Goal: Task Accomplishment & Management: Use online tool/utility

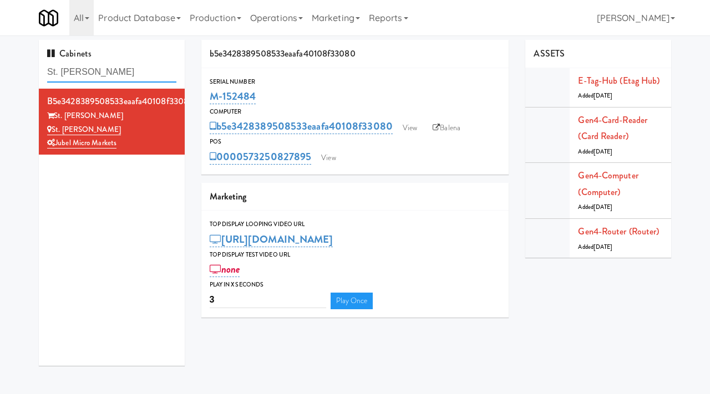
drag, startPoint x: 0, startPoint y: 0, endPoint x: 24, endPoint y: 68, distance: 71.7
click at [24, 68] on div "Cabinets St. James Drink Fridge b5e3428389508533eaafa40108f33080 St. James St. …" at bounding box center [355, 207] width 710 height 334
paste input "481 on Mathilda - Cooler"
type input "481 on Mathilda - Cooler"
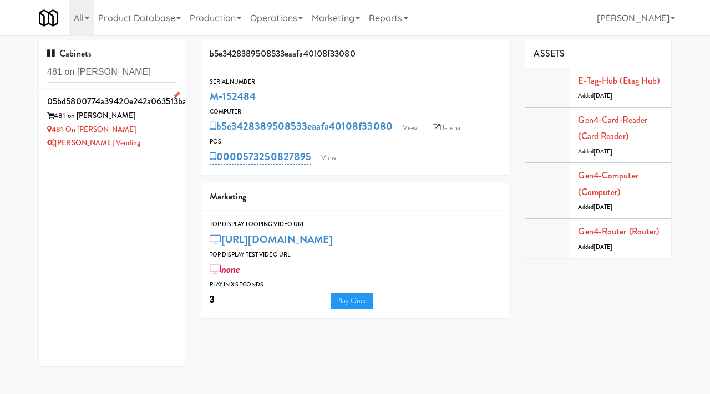
click at [165, 136] on div "481 on Mathilda - Cooler" at bounding box center [111, 130] width 129 height 14
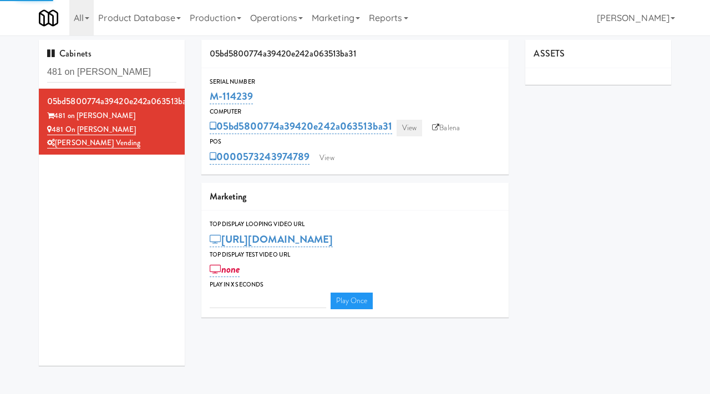
type input "3"
click at [417, 124] on link "View" at bounding box center [409, 128] width 26 height 17
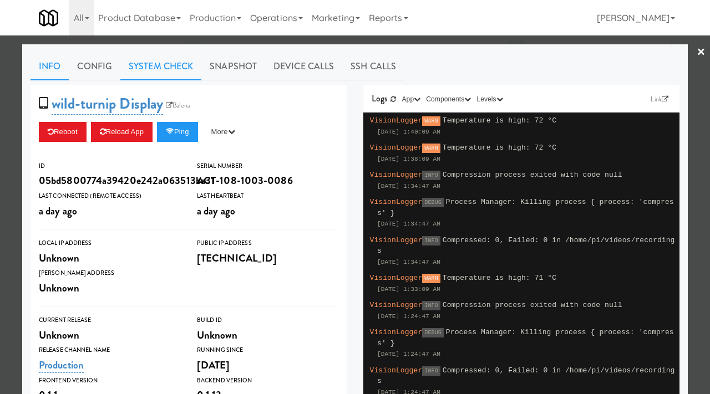
click at [169, 67] on link "System Check" at bounding box center [160, 67] width 81 height 28
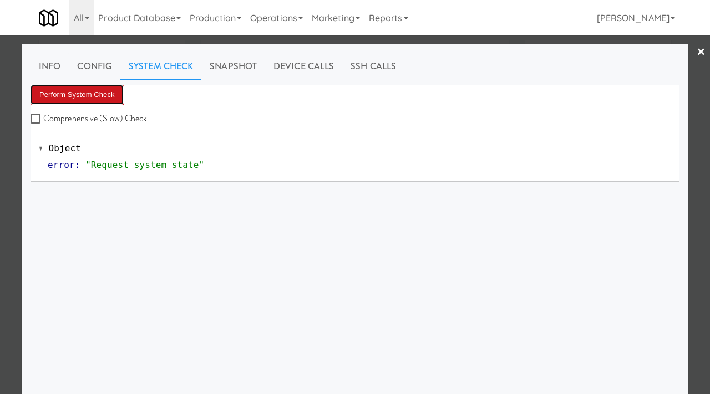
click at [89, 92] on button "Perform System Check" at bounding box center [76, 95] width 93 height 20
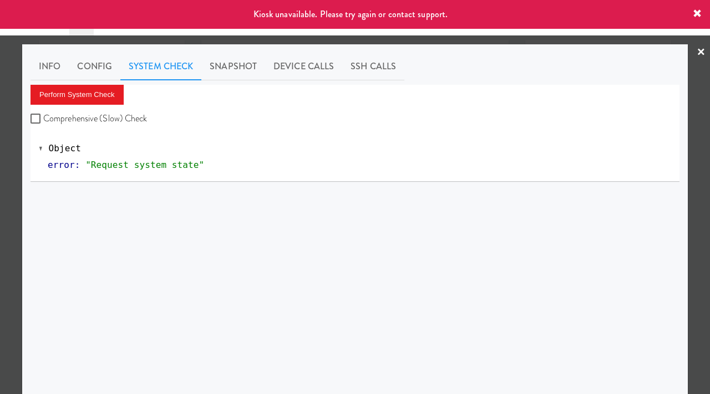
click at [13, 126] on div at bounding box center [355, 197] width 710 height 394
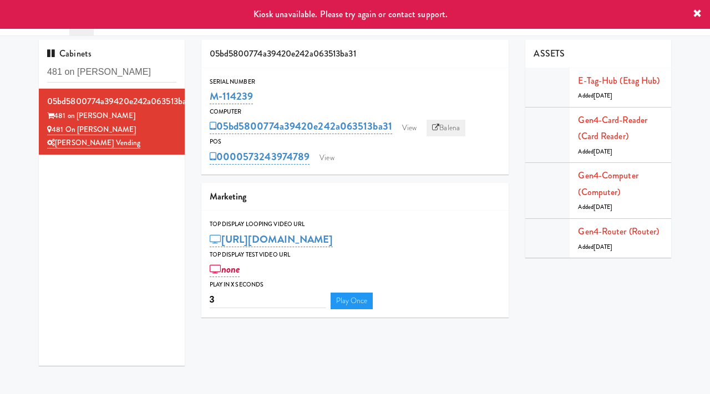
click at [449, 133] on link "Balena" at bounding box center [445, 128] width 39 height 17
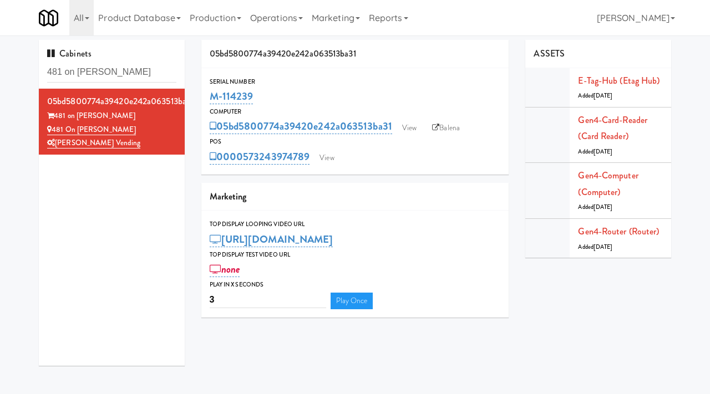
drag, startPoint x: 258, startPoint y: 96, endPoint x: 205, endPoint y: 95, distance: 52.7
click at [205, 95] on div "Serial Number M-114239" at bounding box center [355, 92] width 308 height 30
copy link "M-114239"
drag, startPoint x: 159, startPoint y: 74, endPoint x: 28, endPoint y: 65, distance: 131.2
click at [28, 65] on div "Cabinets 481 on Mathilda - Cooler 05bd5800774a39420e242a063513ba31 481 on Mathi…" at bounding box center [355, 207] width 710 height 334
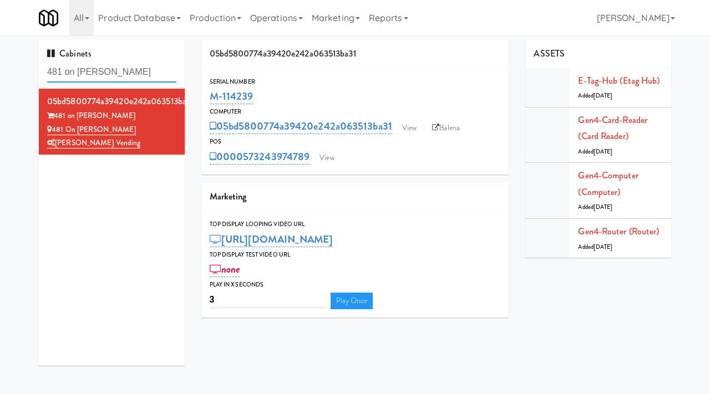
paste input "Holiday Inn Time Square Drink"
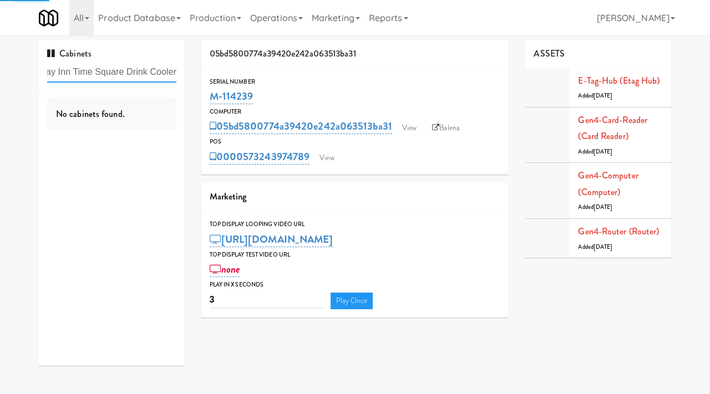
type input "Holiday Inn Time Square Drink Cooler"
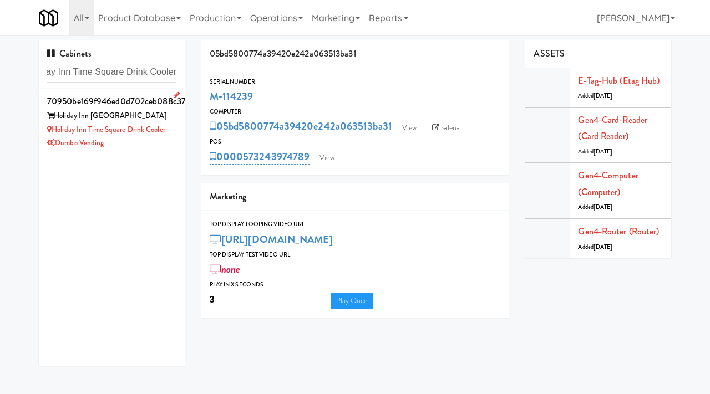
click at [146, 116] on div "Holiday Inn Time Square" at bounding box center [111, 116] width 129 height 14
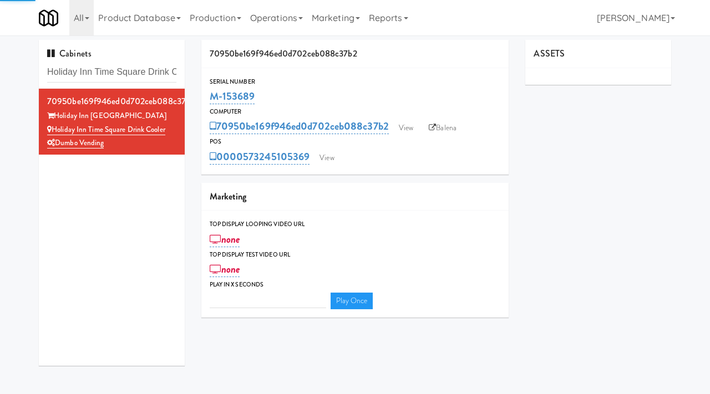
type input "3"
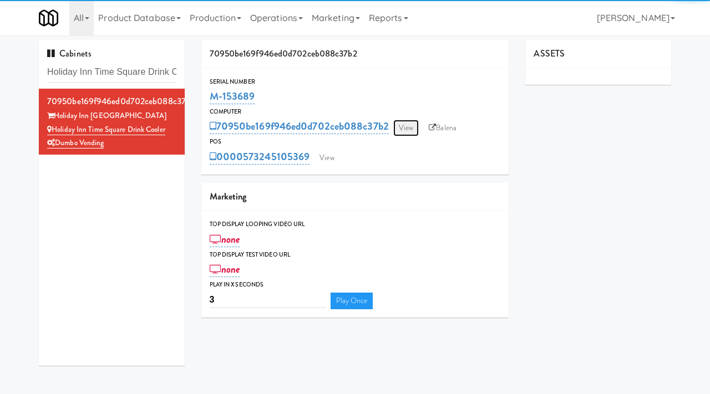
click at [408, 128] on link "View" at bounding box center [406, 128] width 26 height 17
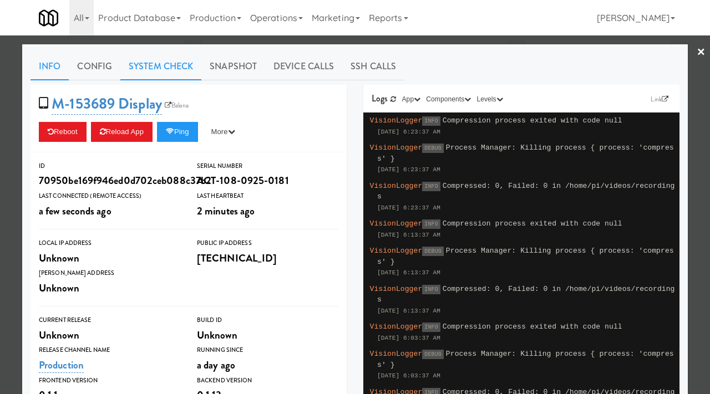
click at [173, 71] on link "System Check" at bounding box center [160, 67] width 81 height 28
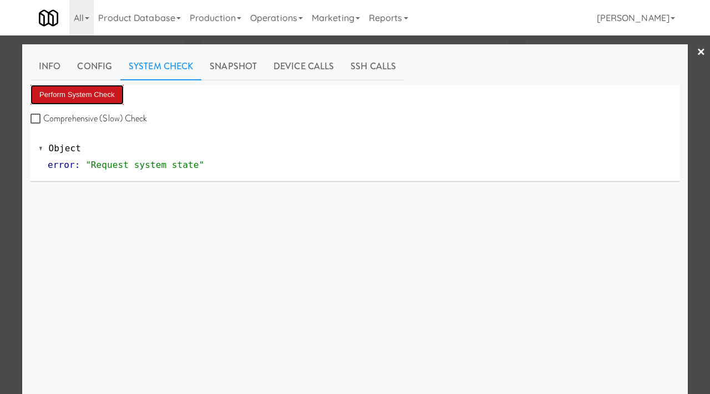
click at [95, 103] on button "Perform System Check" at bounding box center [76, 95] width 93 height 20
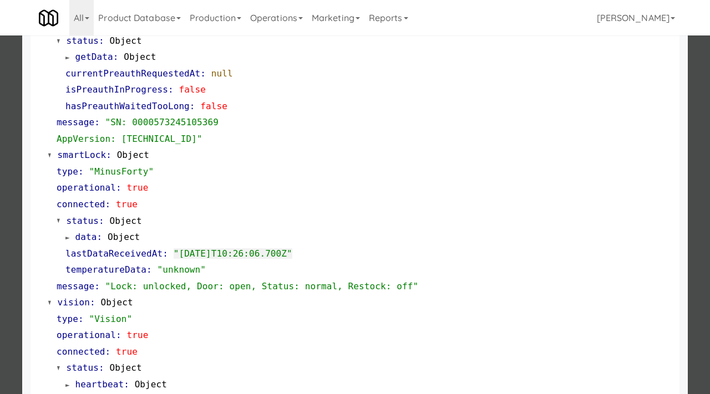
scroll to position [483, 0]
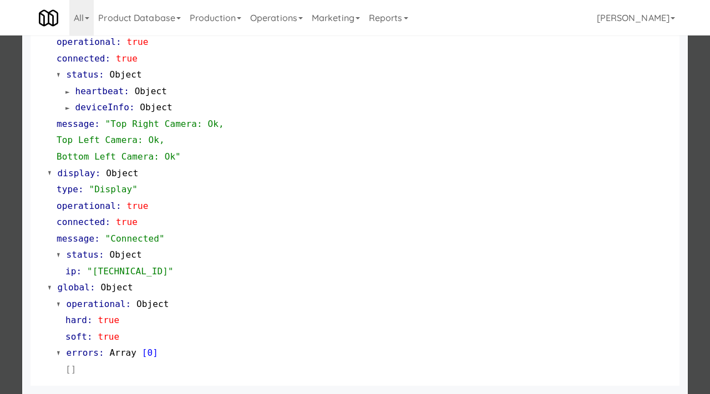
click at [0, 253] on div at bounding box center [355, 197] width 710 height 394
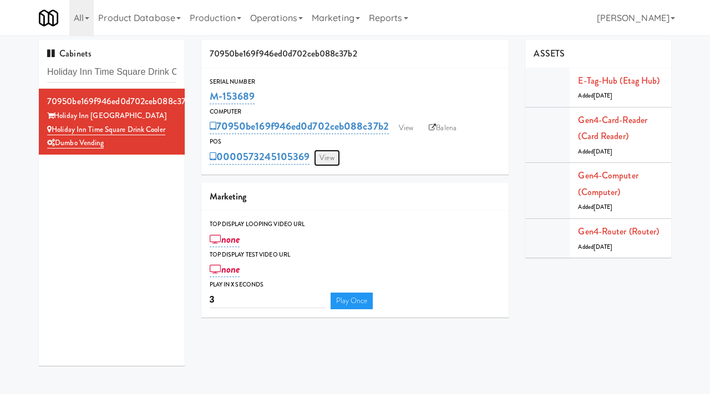
click at [323, 161] on link "View" at bounding box center [327, 158] width 26 height 17
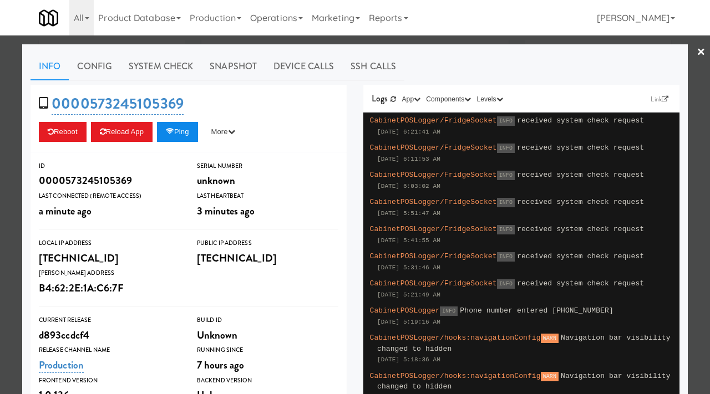
click at [186, 131] on button "Ping" at bounding box center [177, 132] width 41 height 20
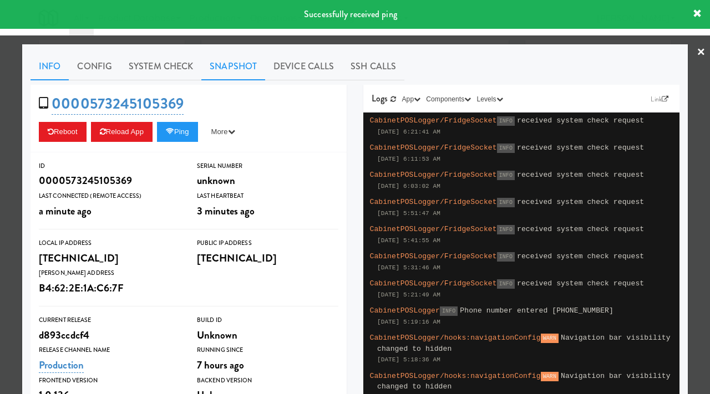
click at [235, 63] on link "Snapshot" at bounding box center [233, 67] width 64 height 28
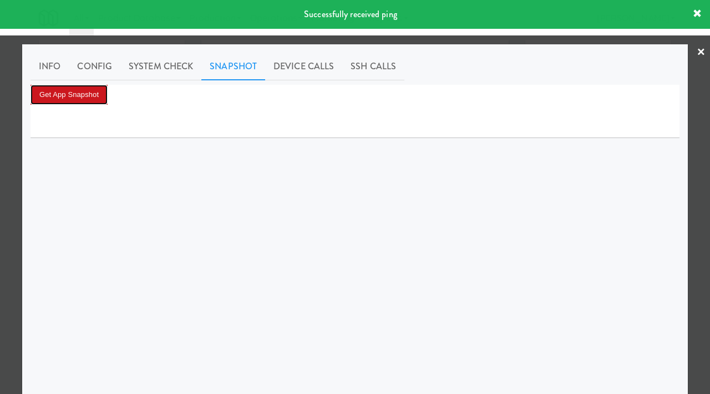
click at [88, 93] on button "Get App Snapshot" at bounding box center [68, 95] width 77 height 20
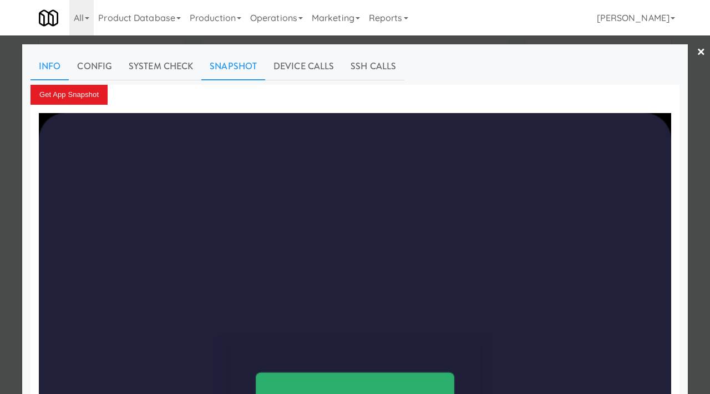
click at [55, 68] on link "Info" at bounding box center [49, 67] width 38 height 28
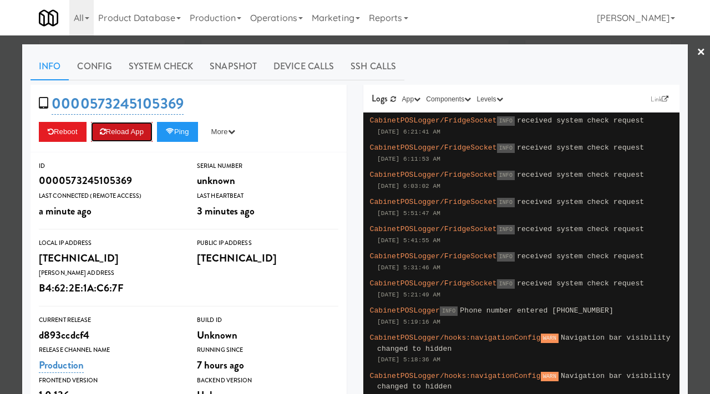
click at [128, 139] on button "Reload App" at bounding box center [122, 132] width 62 height 20
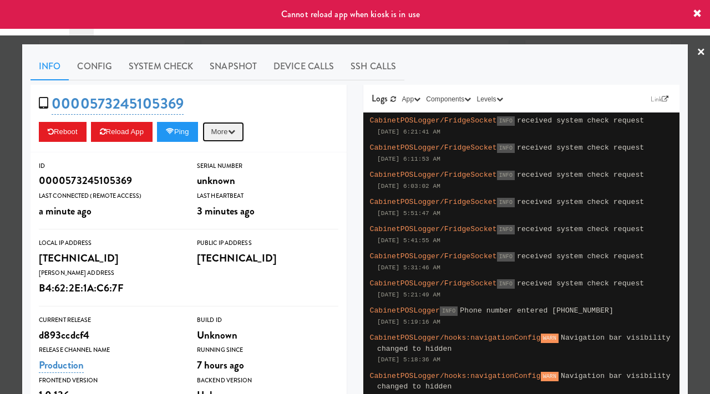
click at [229, 134] on button "More" at bounding box center [223, 132] width 42 height 20
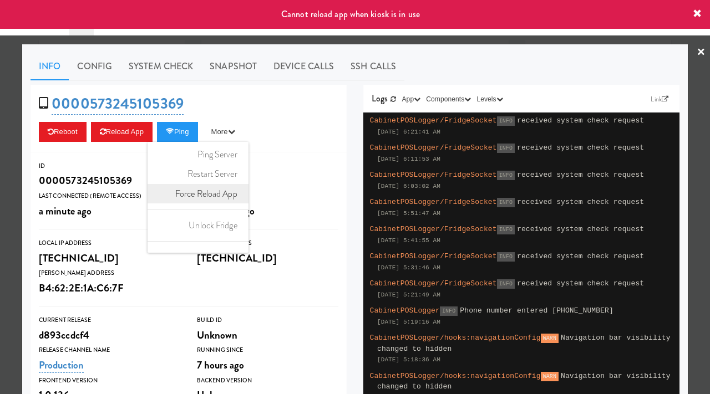
click at [220, 192] on link "Force Reload App" at bounding box center [197, 194] width 101 height 20
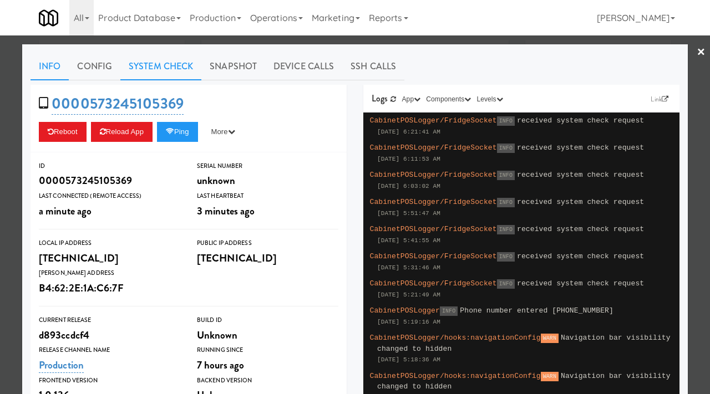
click at [176, 73] on link "System Check" at bounding box center [160, 67] width 81 height 28
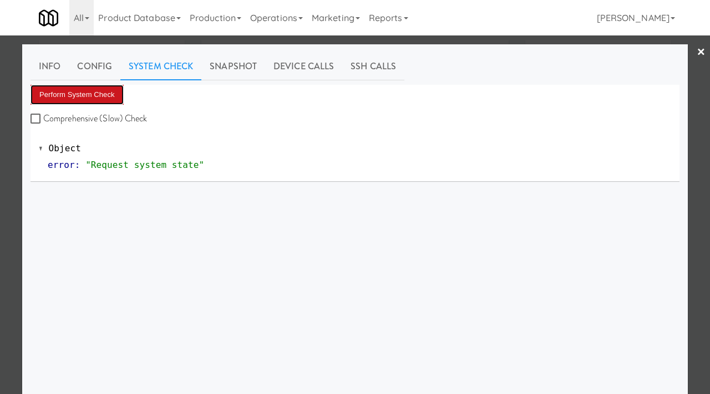
click at [101, 96] on button "Perform System Check" at bounding box center [76, 95] width 93 height 20
click at [99, 93] on button "Perform System Check" at bounding box center [76, 95] width 93 height 20
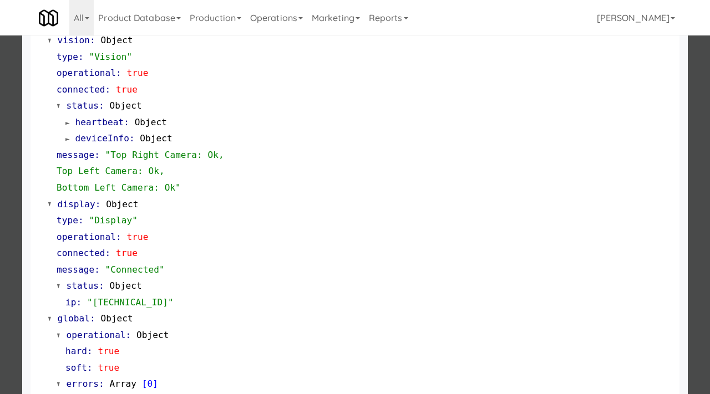
scroll to position [483, 0]
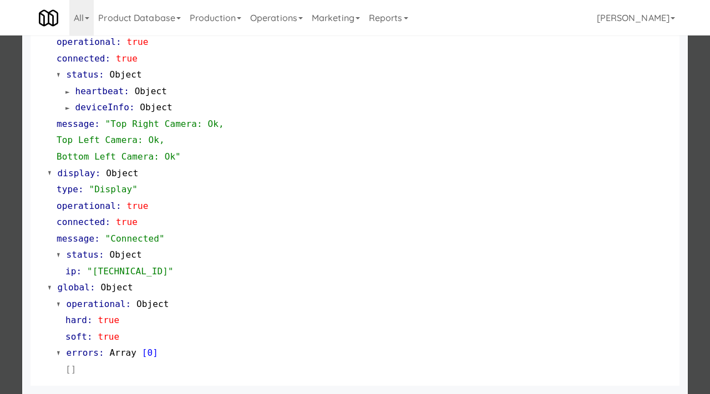
click at [31, 296] on div "Object cardReader : Object type : "Castles" operational : true connected : true…" at bounding box center [354, 17] width 649 height 737
click at [3, 294] on div at bounding box center [355, 197] width 710 height 394
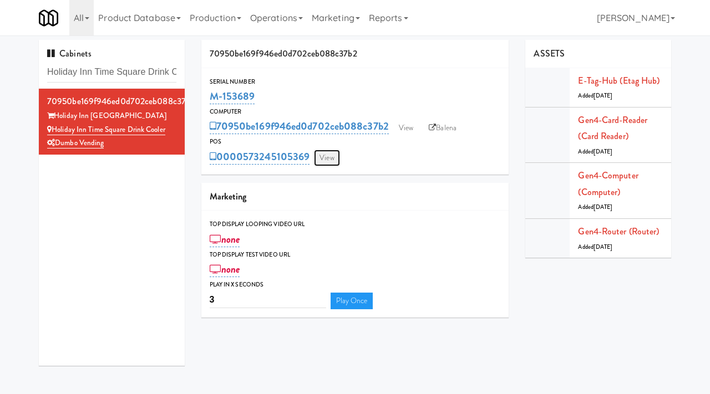
click at [334, 157] on link "View" at bounding box center [327, 158] width 26 height 17
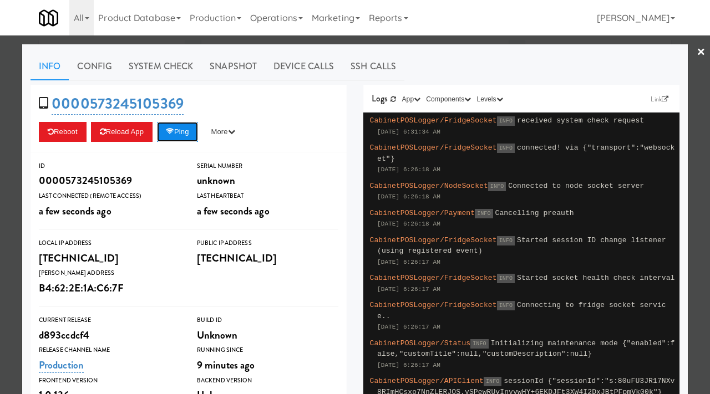
click at [188, 132] on button "Ping" at bounding box center [177, 132] width 41 height 20
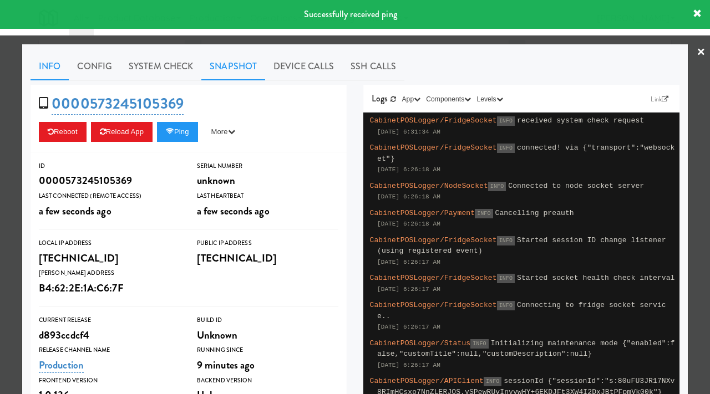
click at [238, 57] on link "Snapshot" at bounding box center [233, 67] width 64 height 28
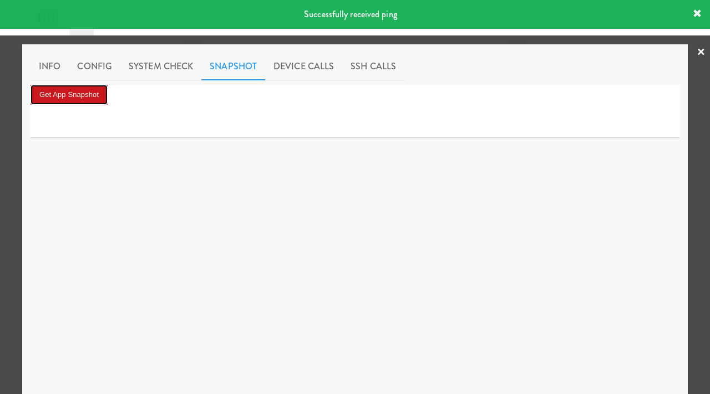
click at [89, 96] on button "Get App Snapshot" at bounding box center [68, 95] width 77 height 20
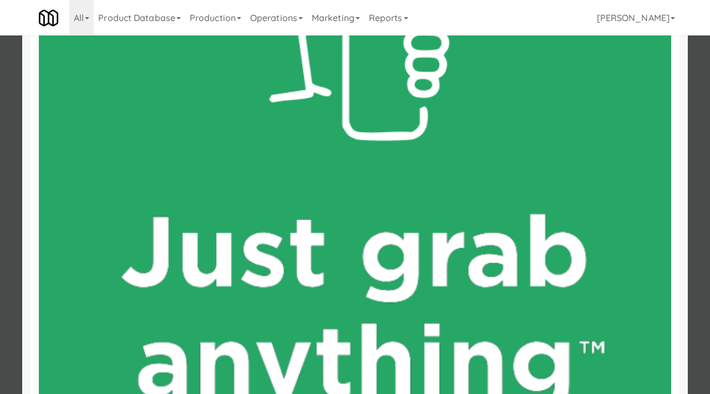
scroll to position [446, 0]
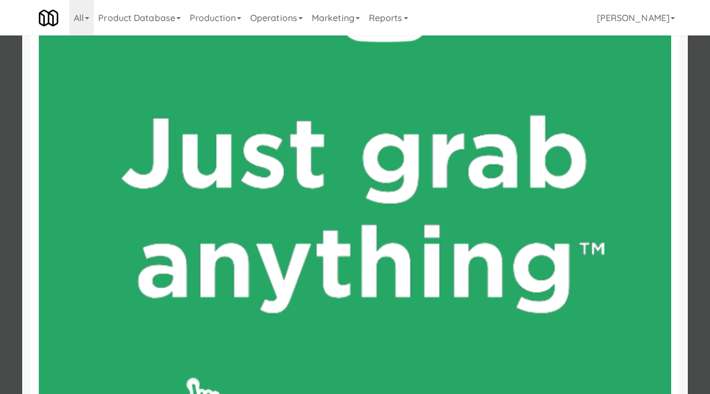
click at [1, 225] on div at bounding box center [355, 197] width 710 height 394
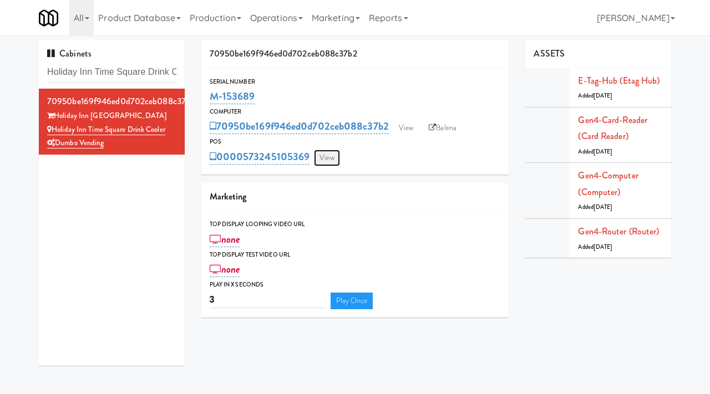
click at [328, 157] on link "View" at bounding box center [327, 158] width 26 height 17
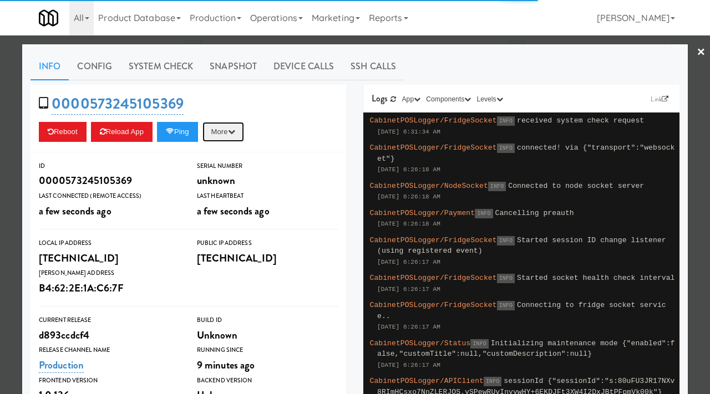
click at [232, 133] on button "More" at bounding box center [223, 132] width 42 height 20
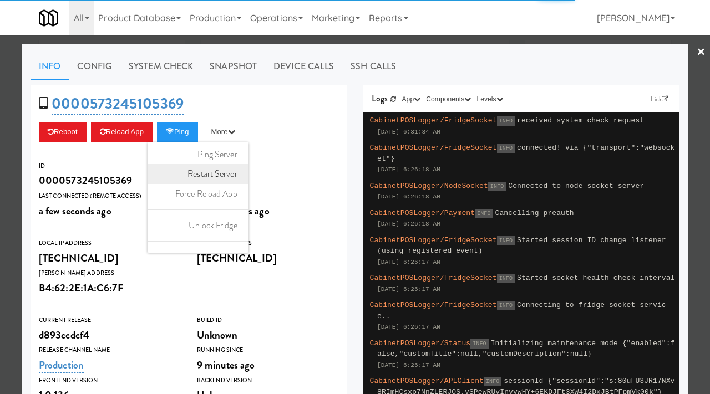
click at [227, 178] on link "Restart Server" at bounding box center [197, 174] width 101 height 20
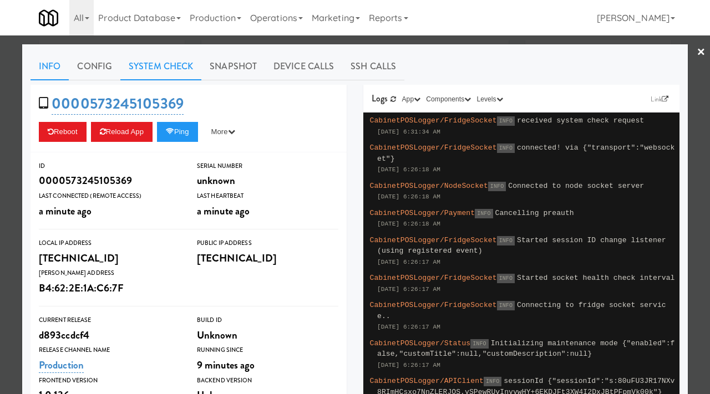
click at [190, 68] on link "System Check" at bounding box center [160, 67] width 81 height 28
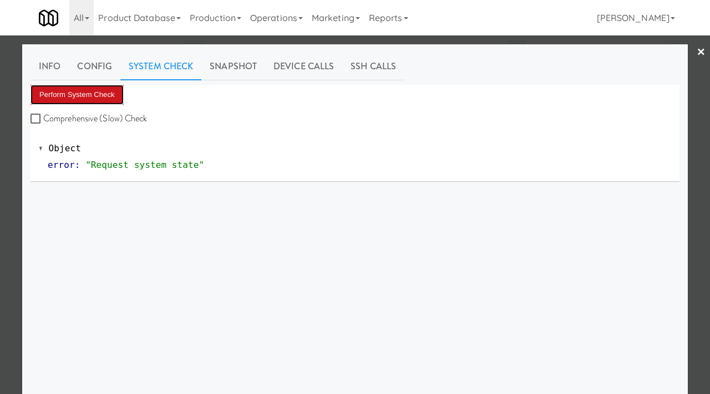
click at [91, 94] on button "Perform System Check" at bounding box center [76, 95] width 93 height 20
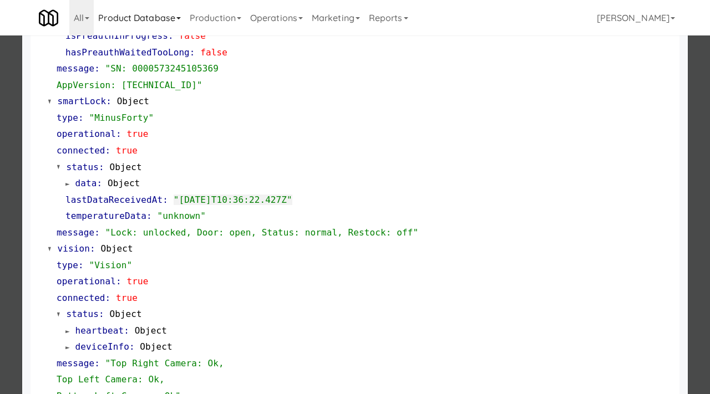
scroll to position [141, 0]
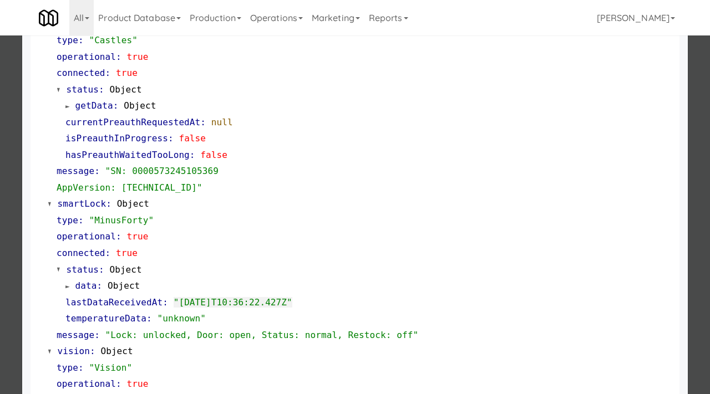
click at [0, 114] on div at bounding box center [355, 197] width 710 height 394
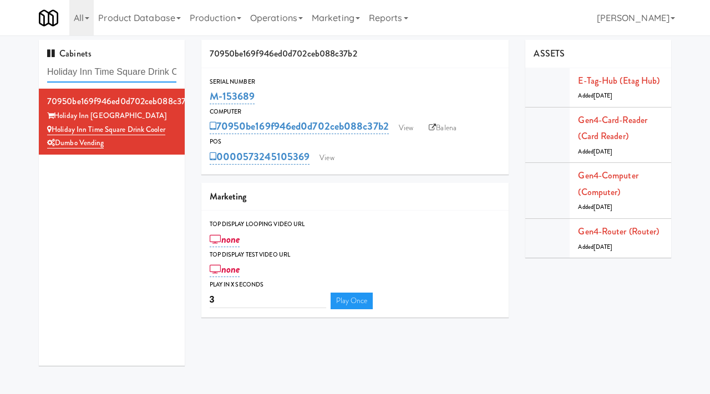
click at [132, 67] on input "Holiday Inn Time Square Drink Cooler" at bounding box center [111, 72] width 129 height 21
paste input "Johnson's Truck Center"
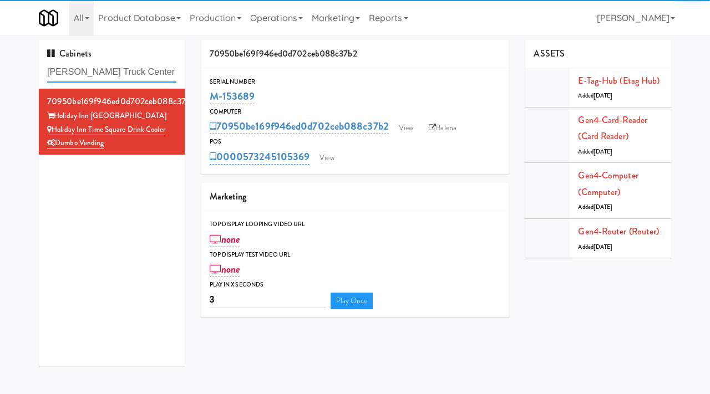
type input "Johnson's Truck Center Cooler"
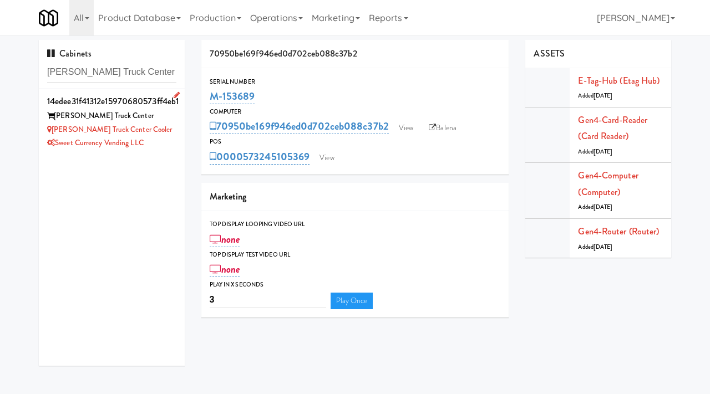
click at [159, 121] on div "Johnson's Truck Center" at bounding box center [111, 116] width 129 height 14
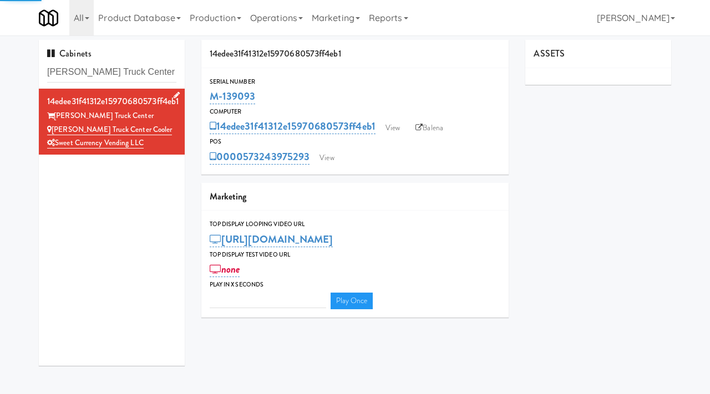
type input "3"
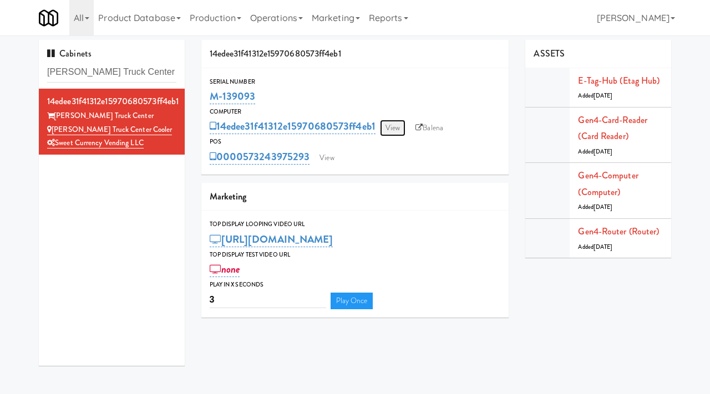
click at [391, 128] on link "View" at bounding box center [393, 128] width 26 height 17
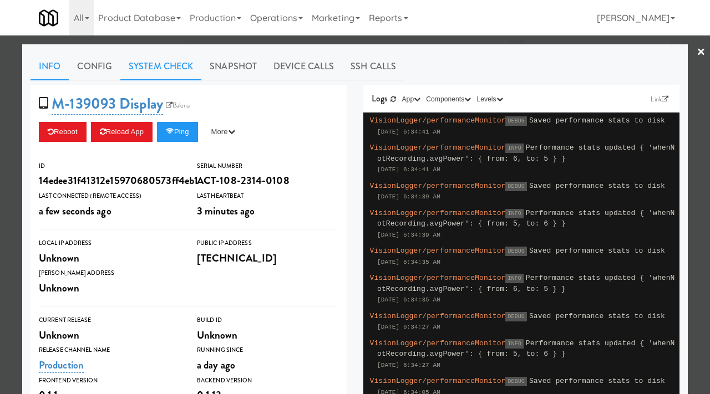
click at [160, 70] on link "System Check" at bounding box center [160, 67] width 81 height 28
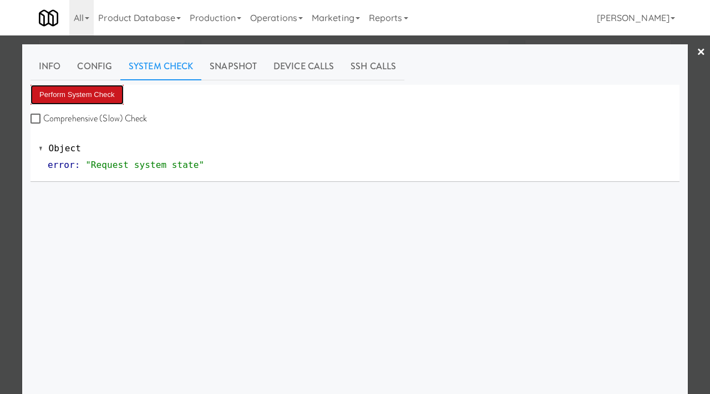
click at [105, 90] on button "Perform System Check" at bounding box center [76, 95] width 93 height 20
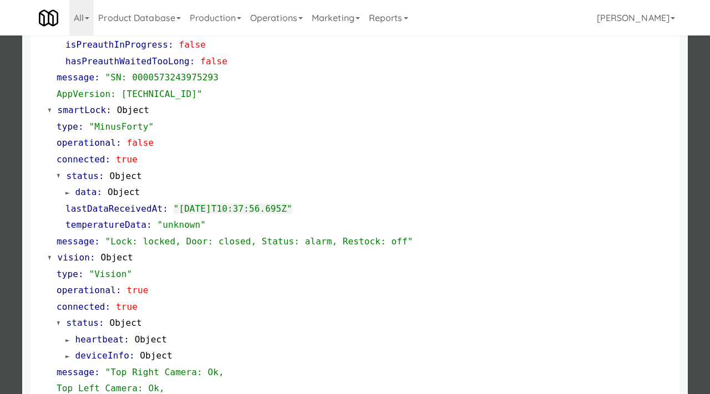
scroll to position [483, 0]
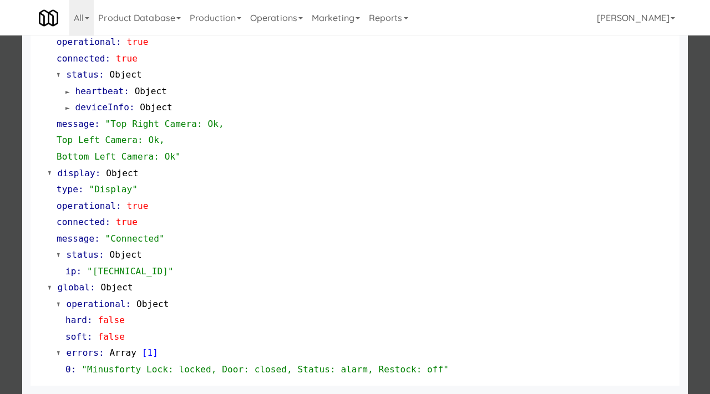
click at [0, 279] on div at bounding box center [355, 197] width 710 height 394
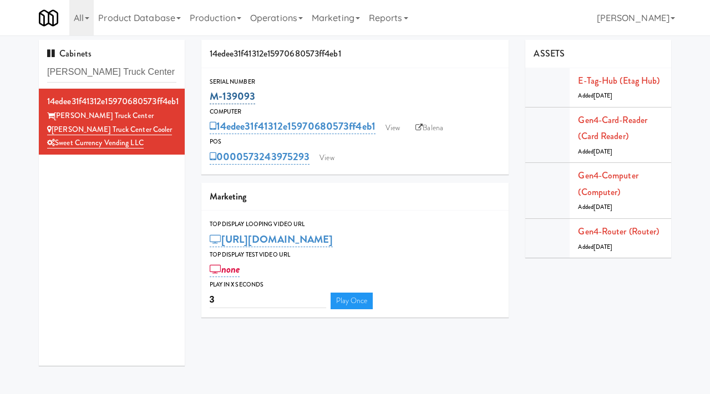
drag, startPoint x: 261, startPoint y: 96, endPoint x: 210, endPoint y: 95, distance: 51.0
click at [210, 95] on div "M-139093" at bounding box center [355, 96] width 291 height 19
copy link "M-139093"
click at [394, 128] on link "View" at bounding box center [393, 128] width 26 height 17
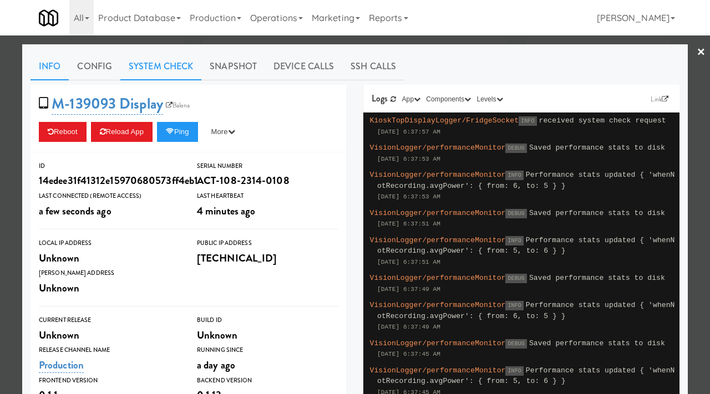
click at [177, 67] on link "System Check" at bounding box center [160, 67] width 81 height 28
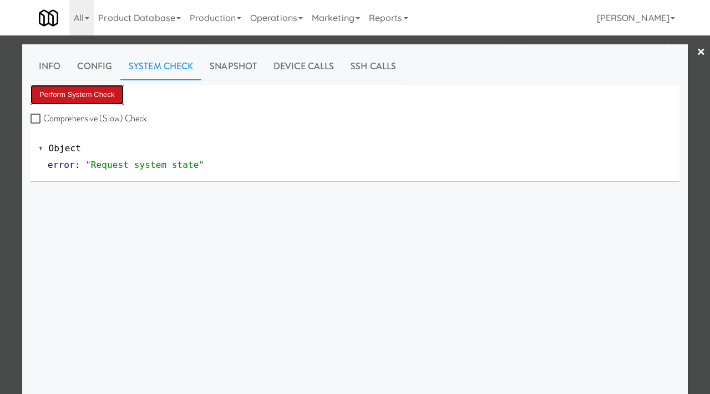
click at [91, 90] on button "Perform System Check" at bounding box center [76, 95] width 93 height 20
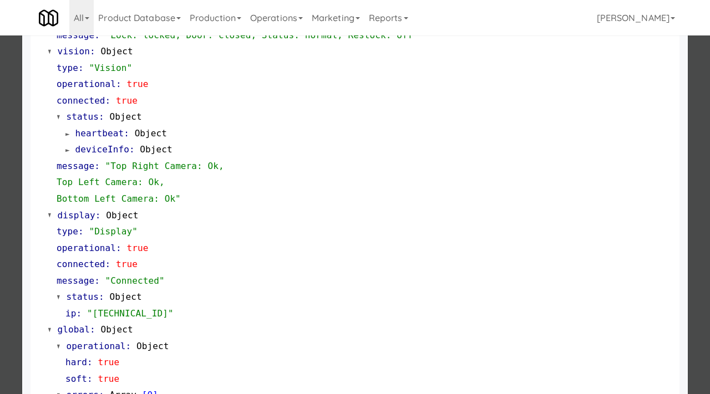
scroll to position [483, 0]
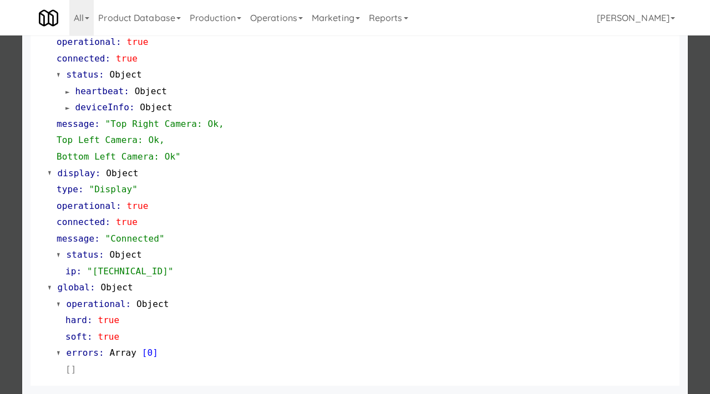
click at [0, 257] on div at bounding box center [355, 197] width 710 height 394
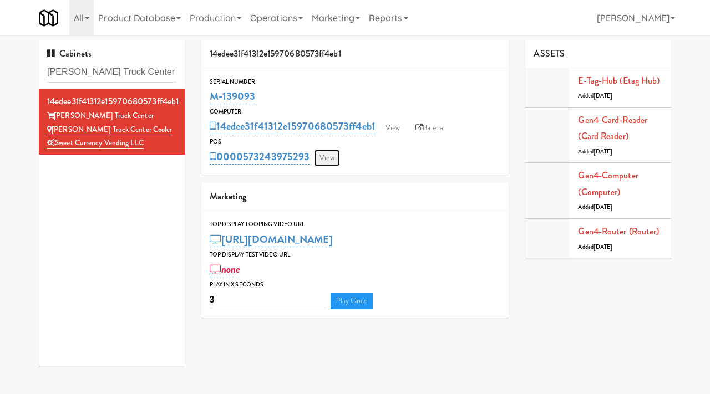
click at [325, 159] on link "View" at bounding box center [327, 158] width 26 height 17
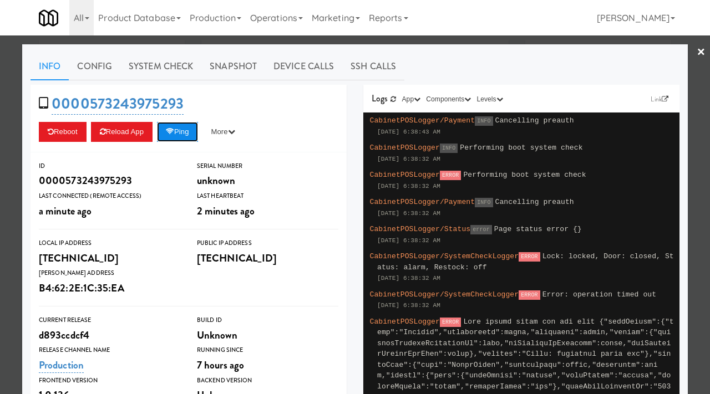
click at [189, 129] on button "Ping" at bounding box center [177, 132] width 41 height 20
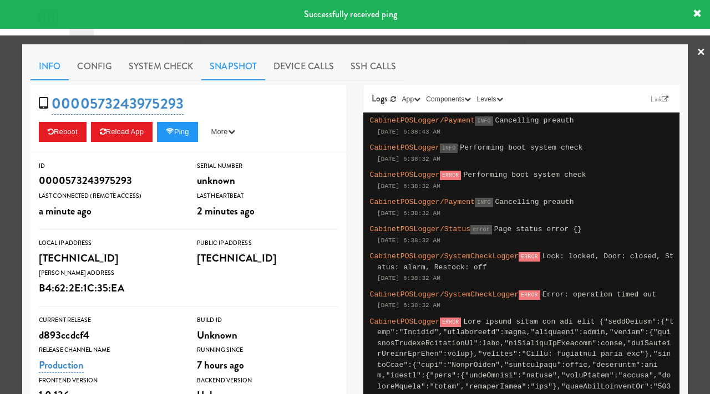
click at [221, 67] on link "Snapshot" at bounding box center [233, 67] width 64 height 28
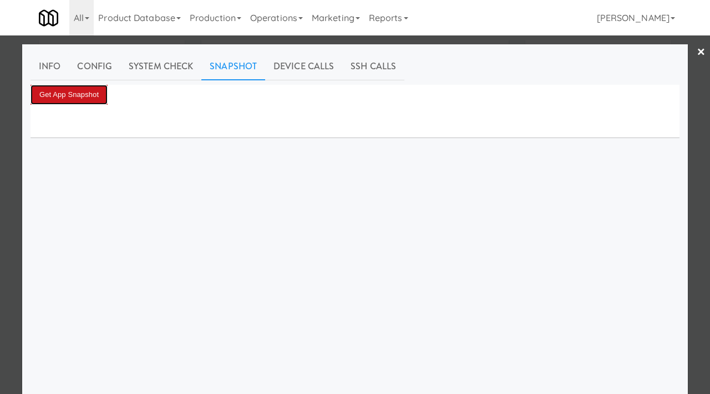
click at [92, 95] on button "Get App Snapshot" at bounding box center [68, 95] width 77 height 20
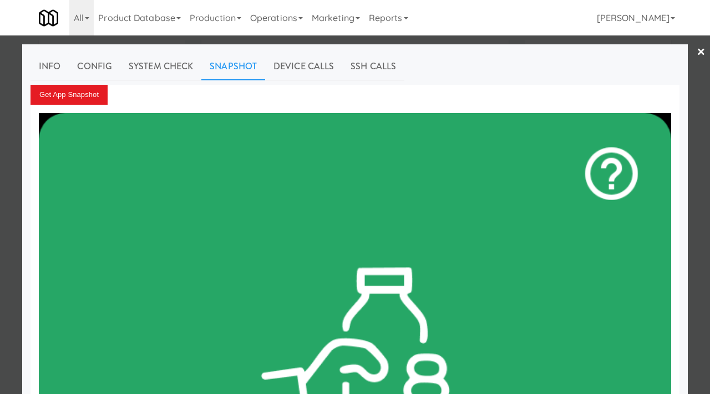
click at [0, 121] on div at bounding box center [355, 197] width 710 height 394
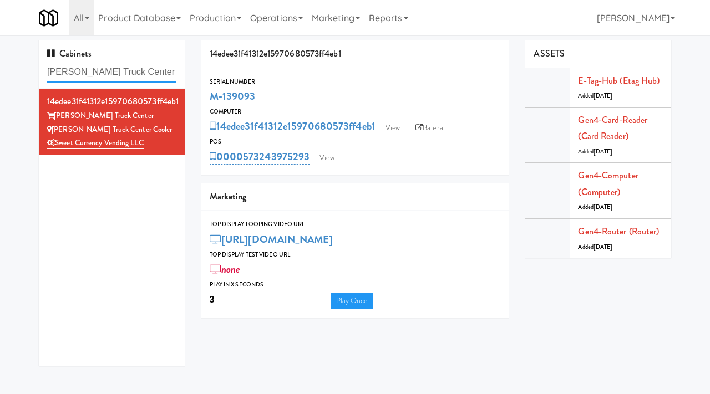
click at [149, 70] on input "Johnson's Truck Center Cooler" at bounding box center [111, 72] width 129 height 21
paste input "Paseo - Cooler - Combo"
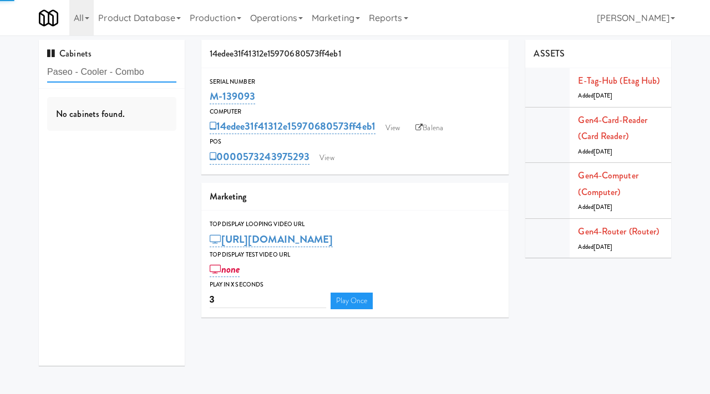
type input "Paseo - Cooler - Combo"
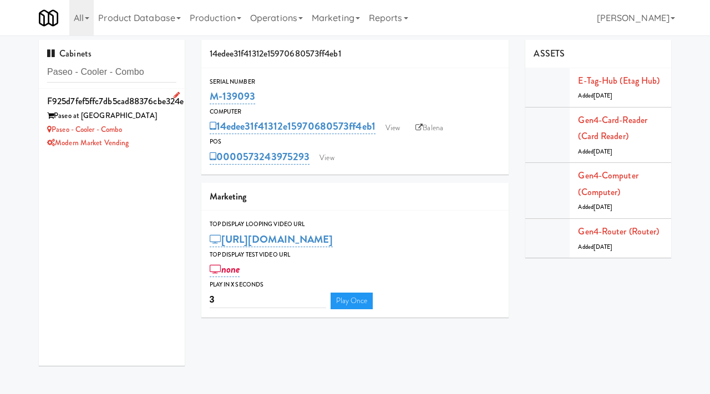
click at [171, 118] on div "Paseo at Bee Cave" at bounding box center [111, 116] width 129 height 14
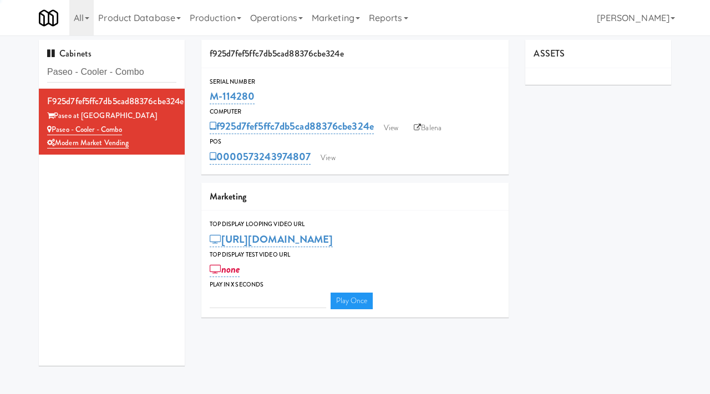
type input "3"
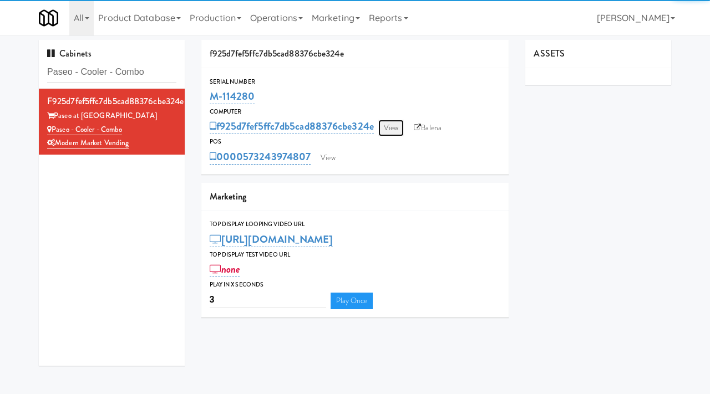
click at [395, 127] on link "View" at bounding box center [391, 128] width 26 height 17
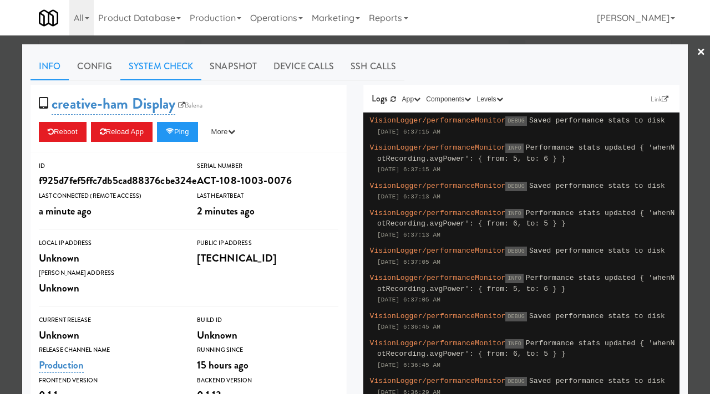
click at [180, 69] on link "System Check" at bounding box center [160, 67] width 81 height 28
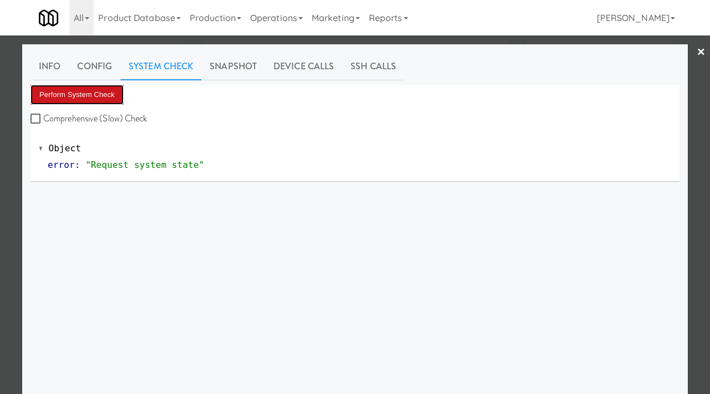
click at [71, 98] on button "Perform System Check" at bounding box center [76, 95] width 93 height 20
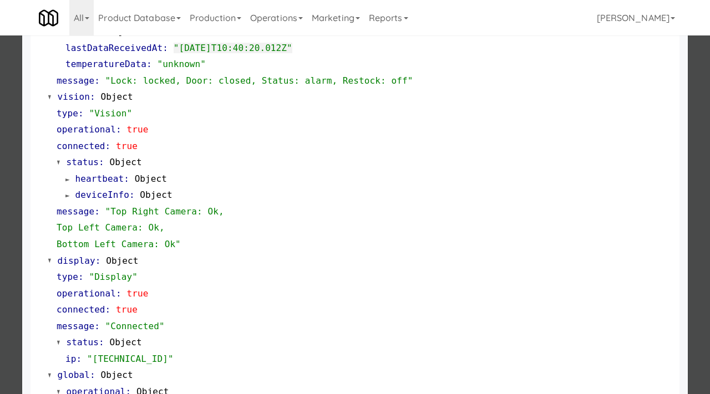
scroll to position [483, 0]
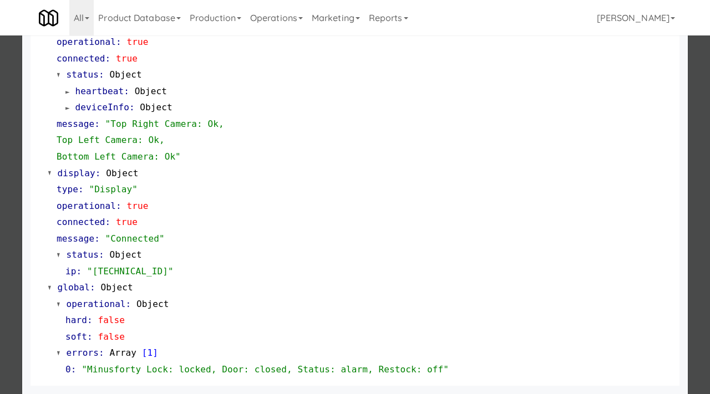
click at [0, 251] on div at bounding box center [355, 197] width 710 height 394
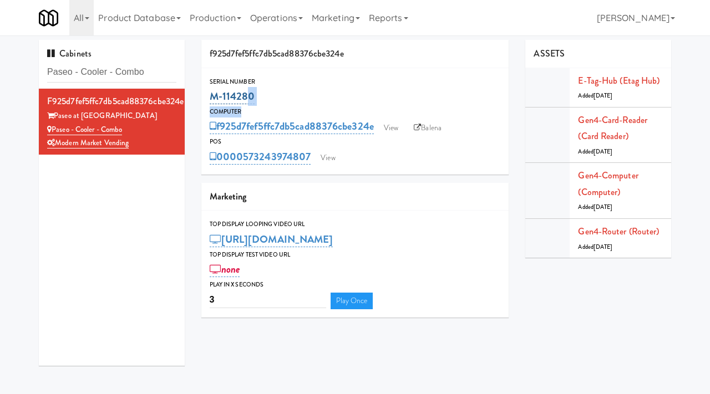
drag, startPoint x: 258, startPoint y: 106, endPoint x: 243, endPoint y: 99, distance: 16.9
click at [243, 99] on div "Serial Number M-114280 Computer f925d7fef5ffc7db5cad88376cbe324e View Balena PO…" at bounding box center [355, 122] width 308 height 90
click at [256, 99] on div "M-114280" at bounding box center [355, 96] width 291 height 19
drag, startPoint x: 256, startPoint y: 99, endPoint x: 213, endPoint y: 97, distance: 42.2
click at [213, 97] on div "M-114280" at bounding box center [355, 96] width 291 height 19
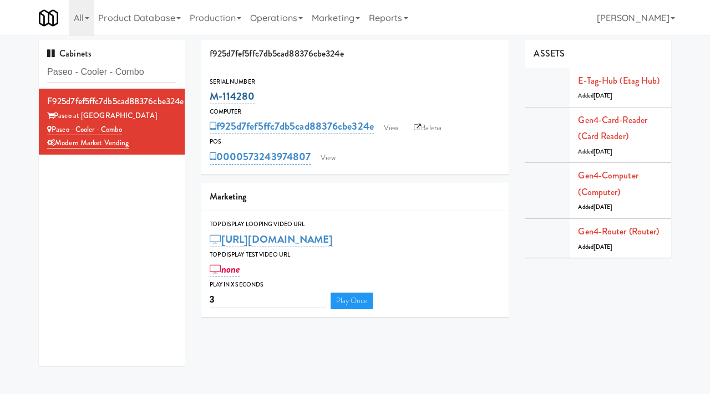
copy link "M-114280"
click at [386, 126] on link "View" at bounding box center [391, 128] width 26 height 17
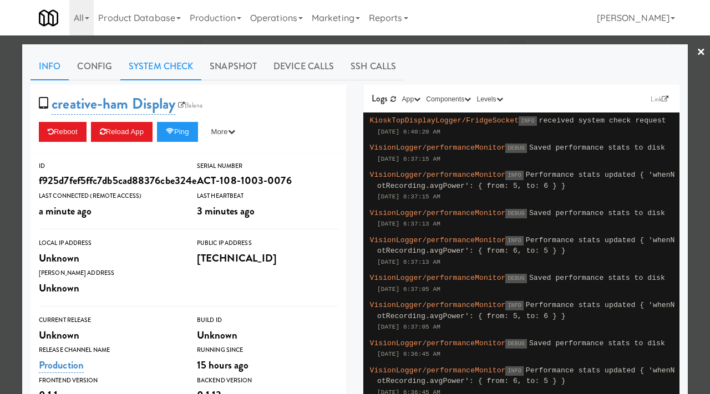
click at [170, 59] on link "System Check" at bounding box center [160, 67] width 81 height 28
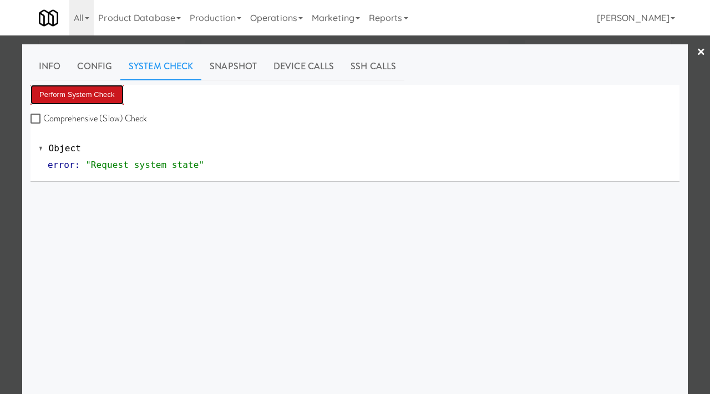
click at [103, 93] on button "Perform System Check" at bounding box center [76, 95] width 93 height 20
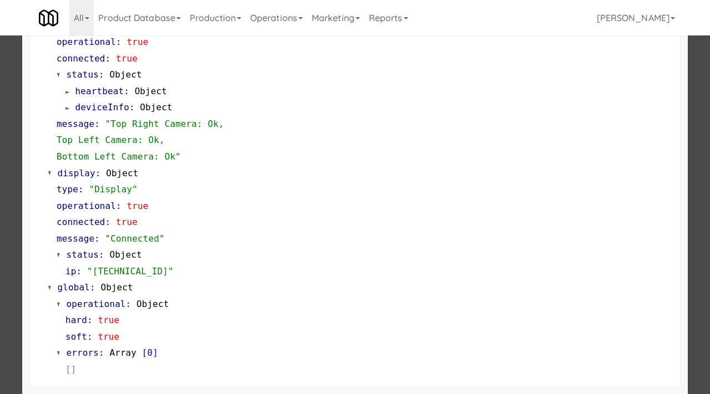
scroll to position [483, 0]
click at [0, 252] on div at bounding box center [355, 197] width 710 height 394
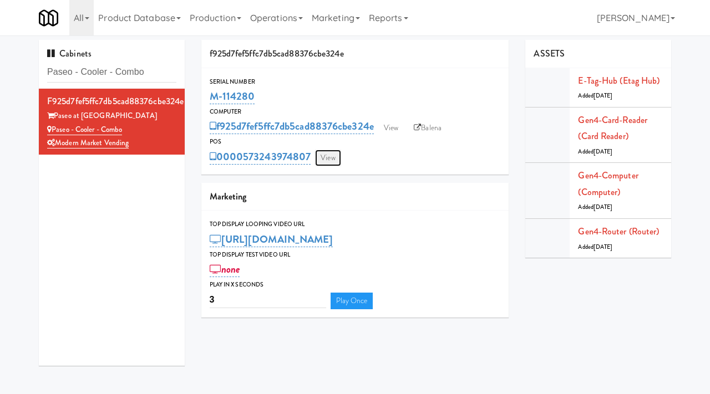
click at [332, 157] on link "View" at bounding box center [328, 158] width 26 height 17
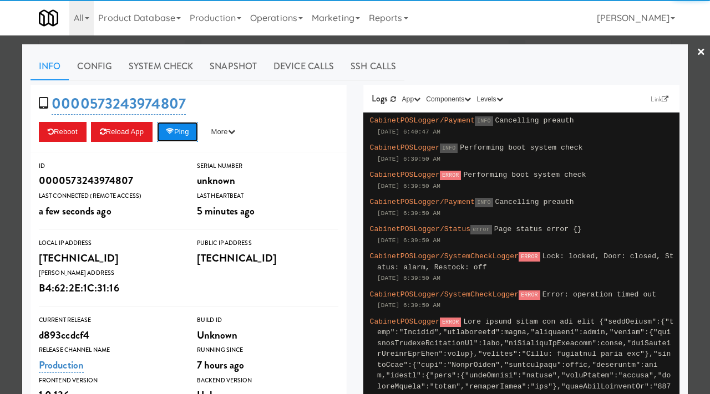
click at [184, 137] on button "Ping" at bounding box center [177, 132] width 41 height 20
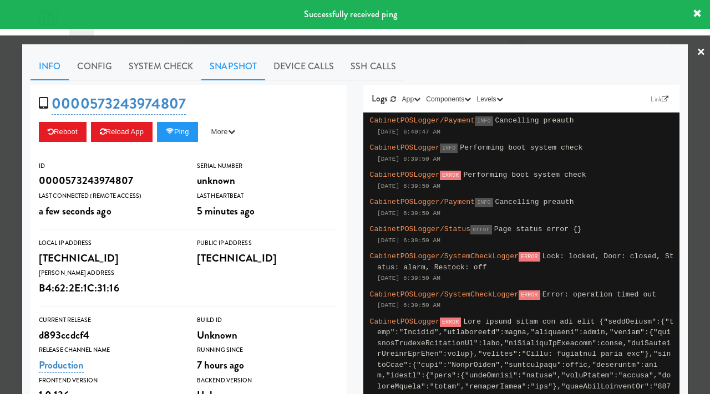
click at [227, 64] on link "Snapshot" at bounding box center [233, 67] width 64 height 28
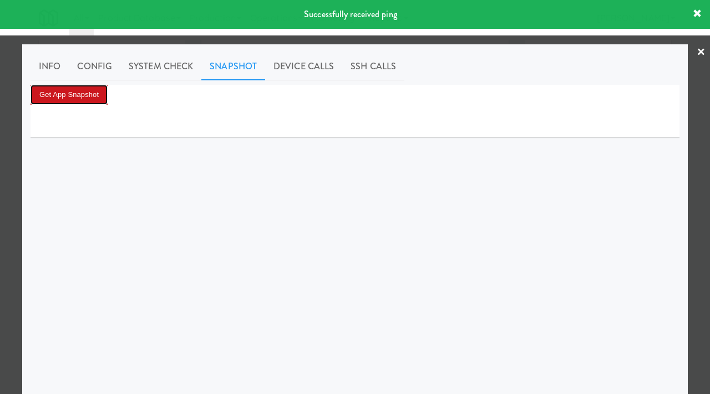
click at [73, 100] on button "Get App Snapshot" at bounding box center [68, 95] width 77 height 20
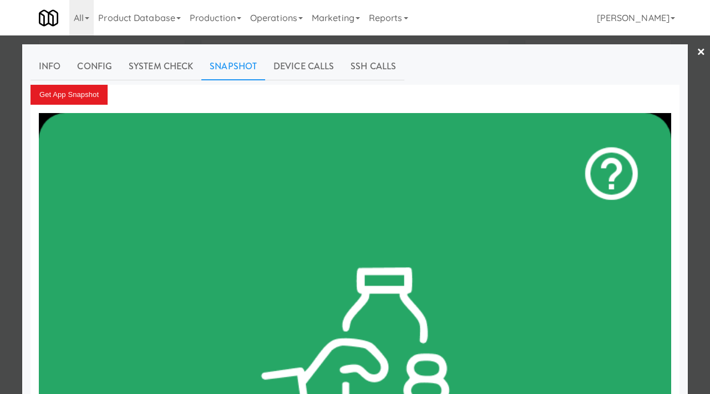
click at [0, 113] on div at bounding box center [355, 197] width 710 height 394
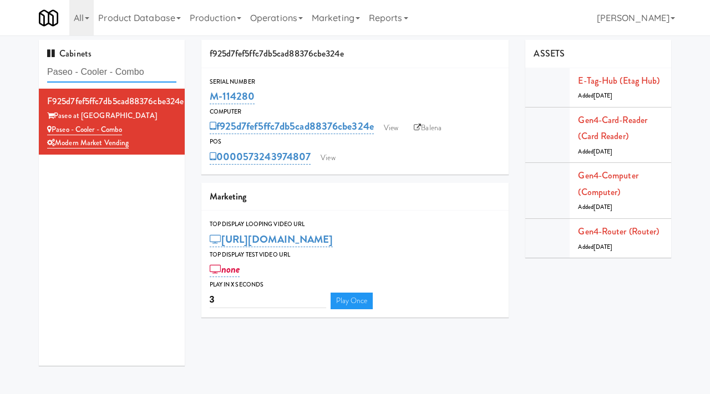
click at [152, 75] on input "Paseo - Cooler - Combo" at bounding box center [111, 72] width 129 height 21
paste input "Hale - Cooler - Right"
type input "Hale - Cooler - Right"
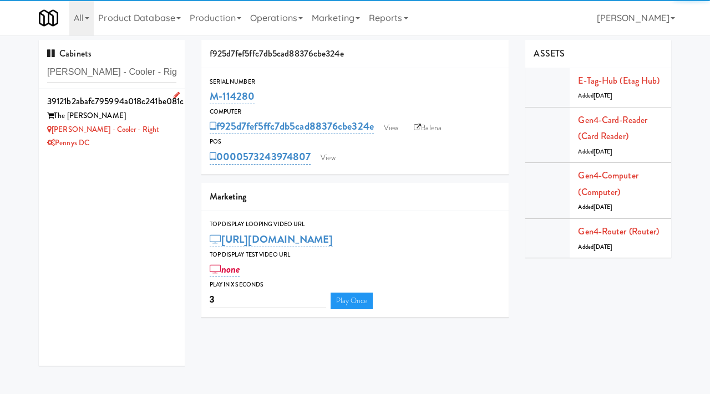
click at [157, 128] on div "Hale - Cooler - Right" at bounding box center [111, 130] width 129 height 14
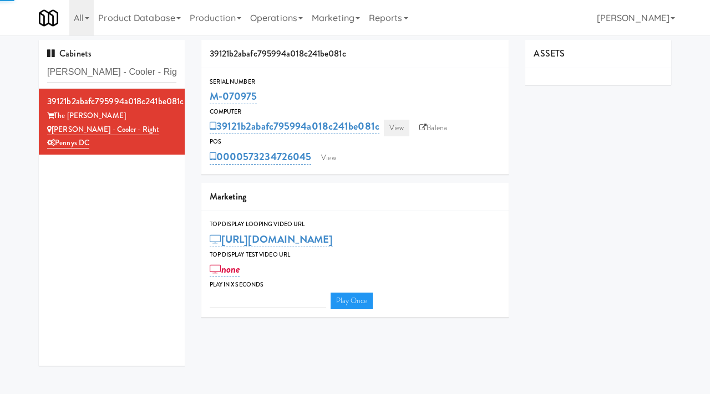
type input "3"
click at [396, 130] on link "View" at bounding box center [397, 128] width 26 height 17
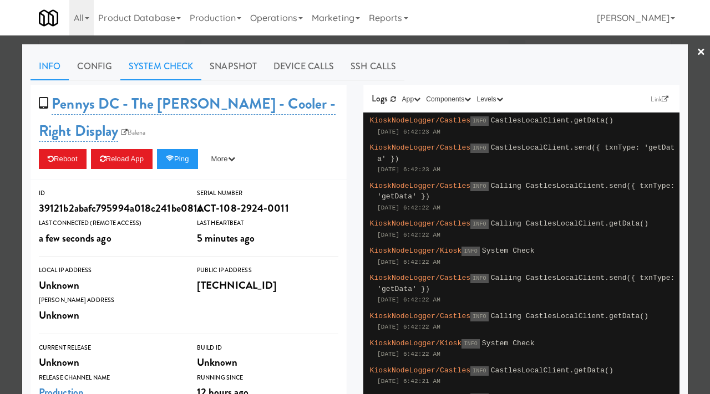
click at [167, 65] on link "System Check" at bounding box center [160, 67] width 81 height 28
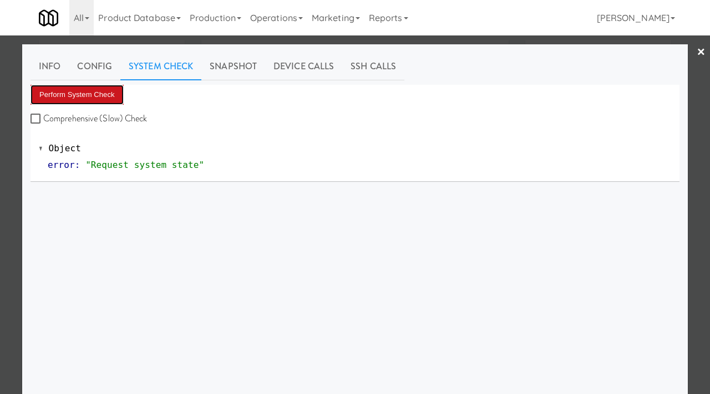
click at [98, 100] on button "Perform System Check" at bounding box center [76, 95] width 93 height 20
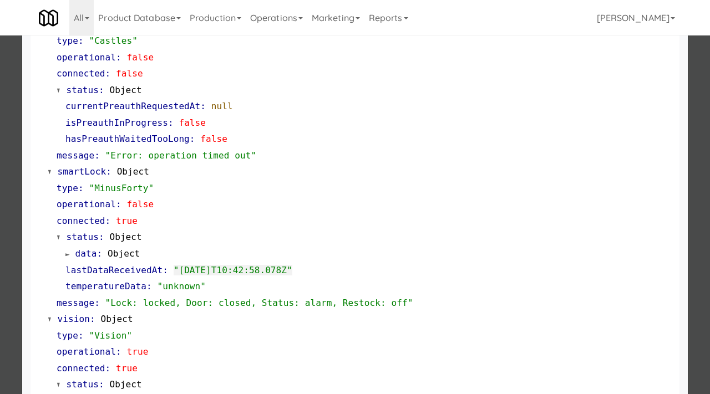
scroll to position [467, 0]
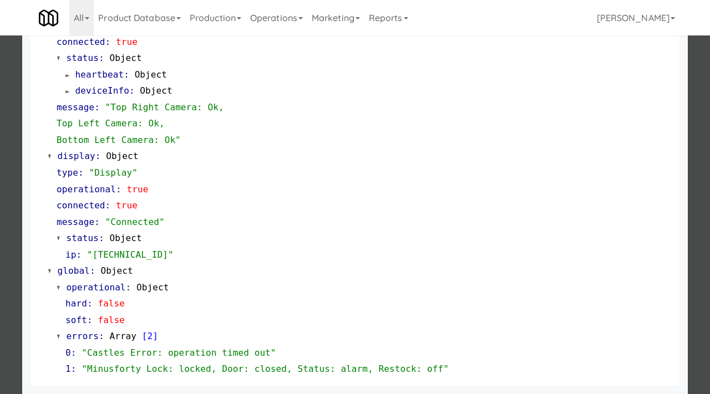
click at [1, 221] on div at bounding box center [355, 197] width 710 height 394
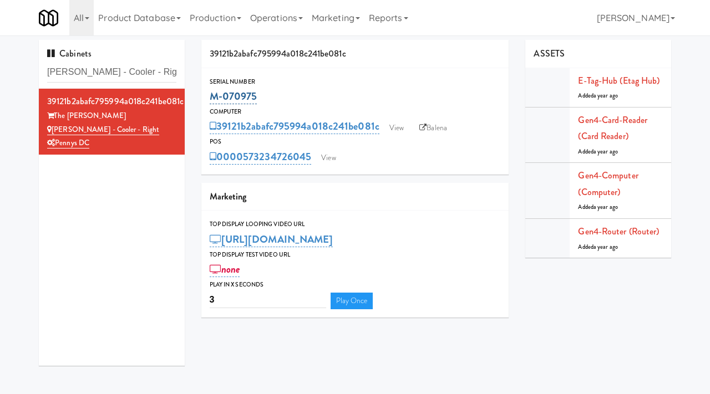
drag, startPoint x: 267, startPoint y: 97, endPoint x: 212, endPoint y: 94, distance: 55.5
click at [212, 95] on div "M-070975" at bounding box center [355, 96] width 291 height 19
copy link "M-070975"
click at [401, 125] on link "View" at bounding box center [397, 128] width 26 height 17
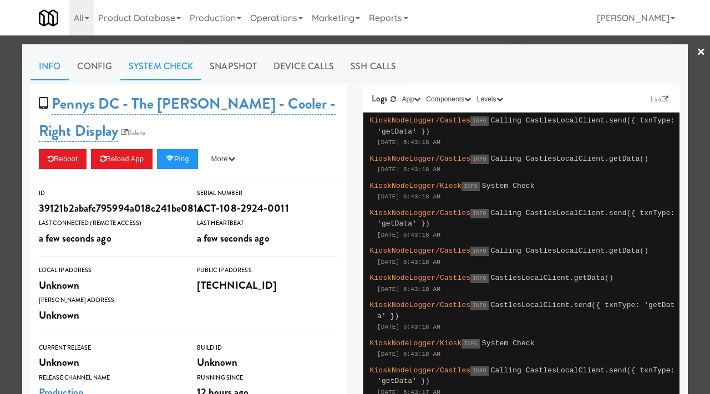
click at [165, 72] on link "System Check" at bounding box center [160, 67] width 81 height 28
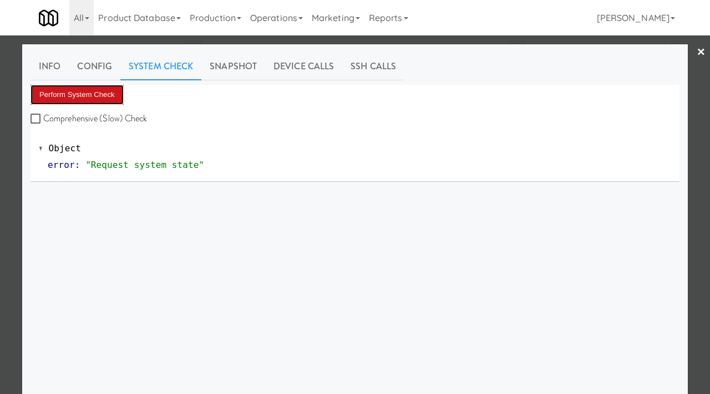
click at [74, 98] on button "Perform System Check" at bounding box center [76, 95] width 93 height 20
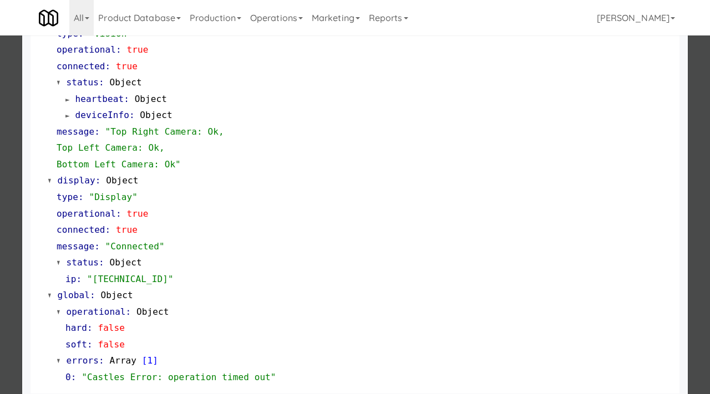
scroll to position [450, 0]
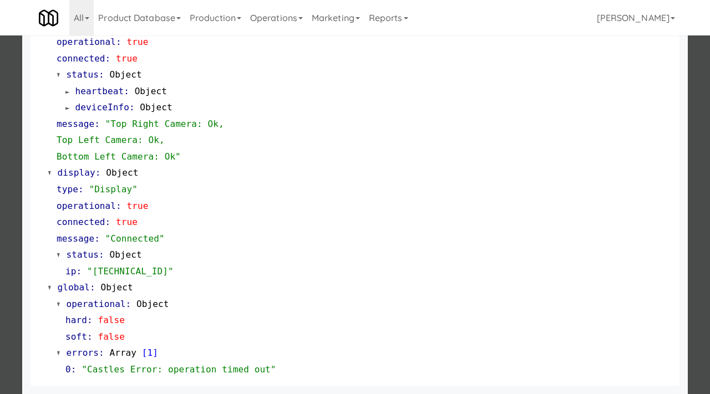
click at [0, 240] on div at bounding box center [355, 197] width 710 height 394
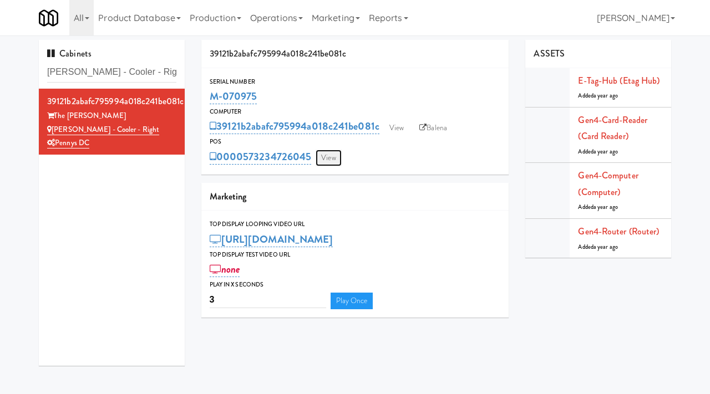
click at [330, 160] on link "View" at bounding box center [328, 158] width 26 height 17
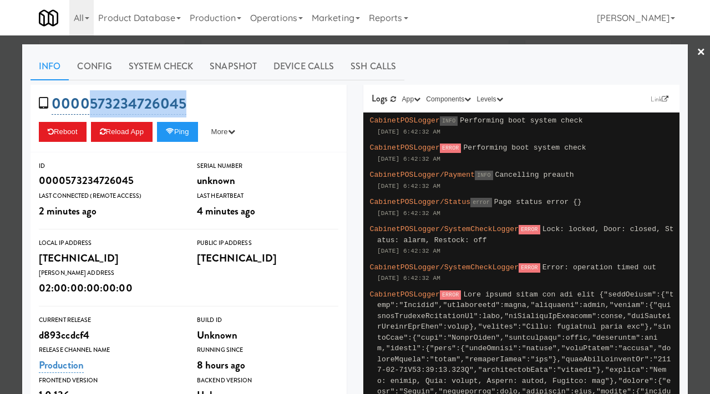
drag, startPoint x: 198, startPoint y: 108, endPoint x: 92, endPoint y: 114, distance: 106.1
click at [92, 114] on div "0000573234726045 Reboot Reload App Ping More Ping Server Restart Server Force R…" at bounding box center [188, 119] width 316 height 68
copy link "573234726045"
click at [12, 88] on div at bounding box center [355, 197] width 710 height 394
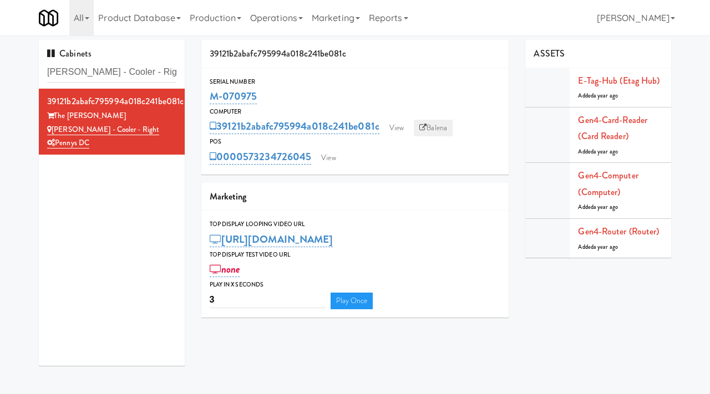
click at [436, 125] on link "Balena" at bounding box center [433, 128] width 39 height 17
click at [400, 127] on link "View" at bounding box center [397, 128] width 26 height 17
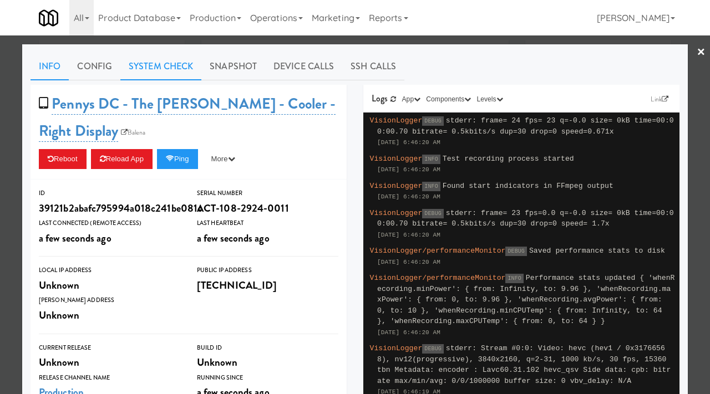
click at [170, 60] on link "System Check" at bounding box center [160, 67] width 81 height 28
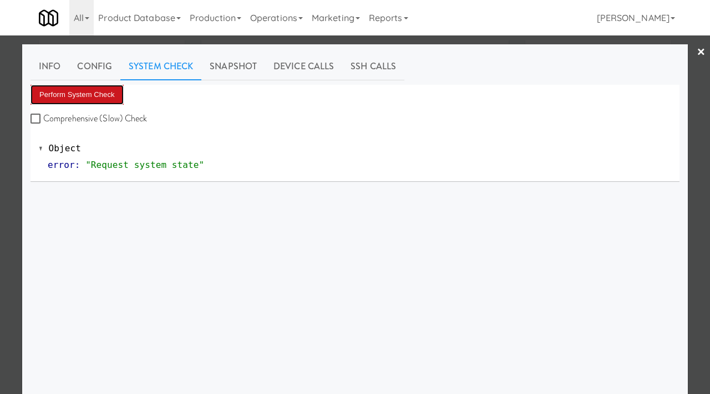
click at [71, 99] on button "Perform System Check" at bounding box center [76, 95] width 93 height 20
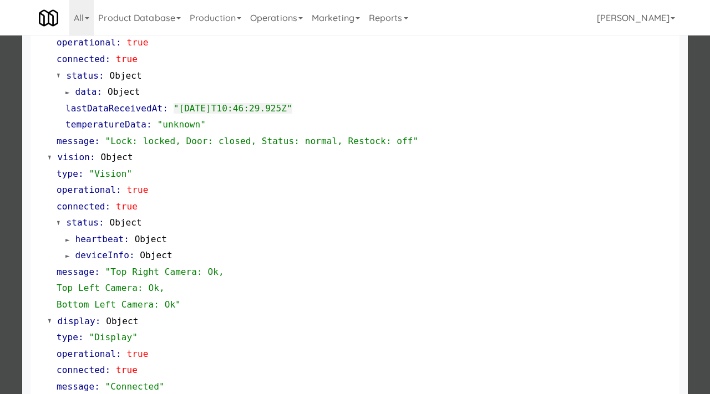
scroll to position [345, 0]
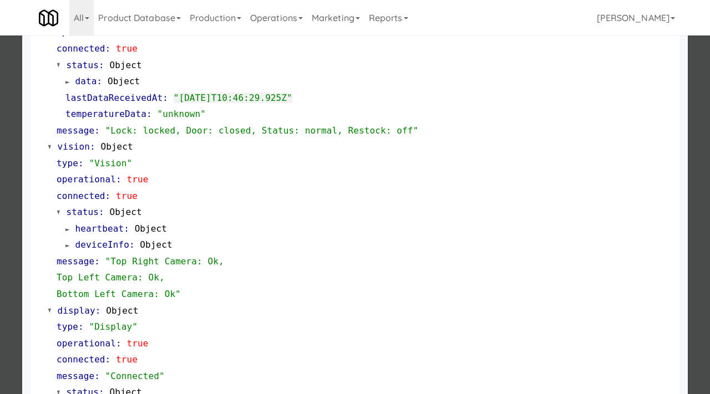
click at [0, 123] on div at bounding box center [355, 197] width 710 height 394
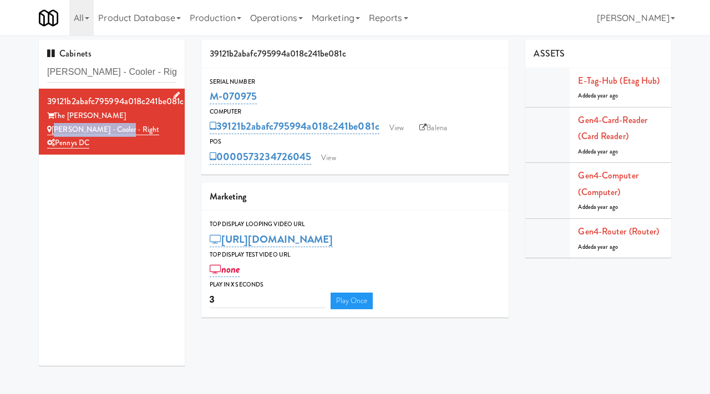
drag, startPoint x: 130, startPoint y: 134, endPoint x: 54, endPoint y: 134, distance: 75.4
click at [54, 134] on div "Hale - Cooler - Right" at bounding box center [111, 130] width 129 height 14
copy link "Hale - Cooler - Right"
drag, startPoint x: 153, startPoint y: 73, endPoint x: 37, endPoint y: 67, distance: 116.0
click at [37, 67] on div "Cabinets Hale - Cooler - Right 39121b2abafc795994a018c241be081c The Hale Hale -…" at bounding box center [111, 207] width 162 height 334
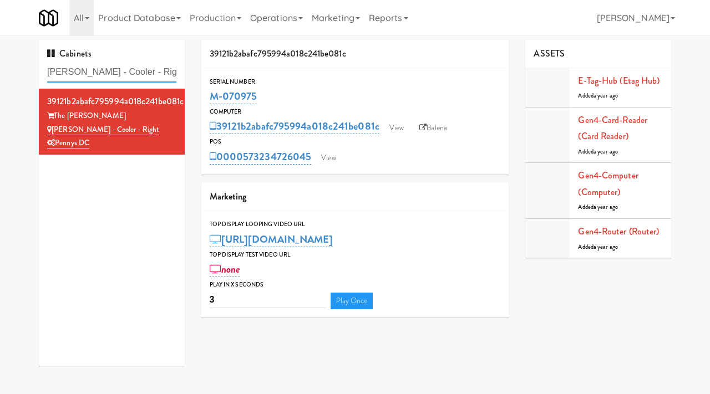
paste input "IRON 24"
type input "IRON 24"
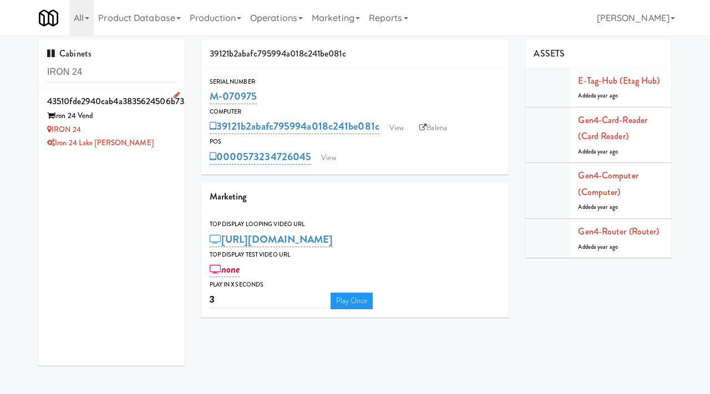
click at [145, 133] on div "IRON 24" at bounding box center [111, 130] width 129 height 14
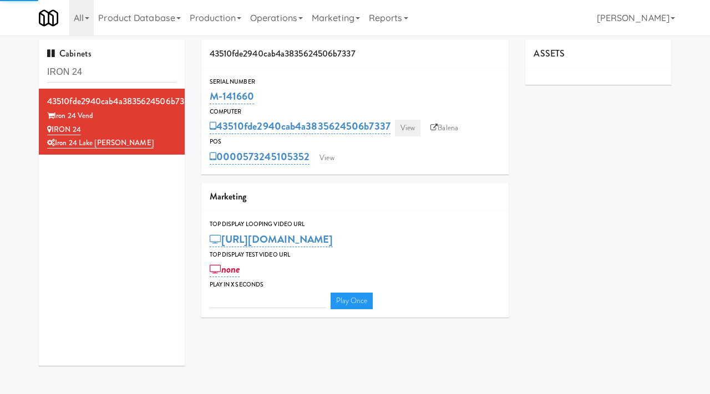
type input "3"
click at [406, 133] on link "View" at bounding box center [408, 128] width 26 height 17
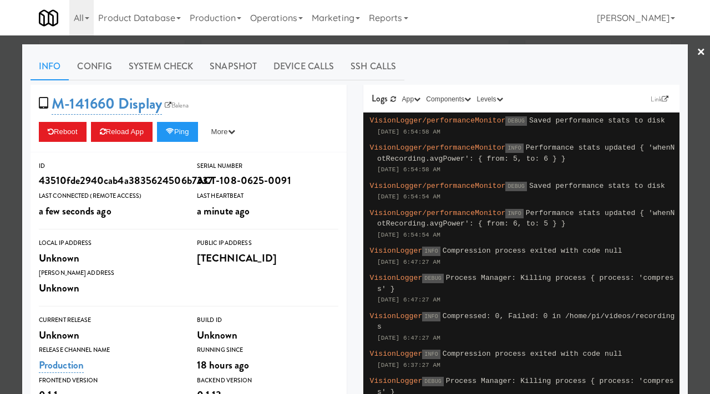
click at [152, 61] on link "System Check" at bounding box center [160, 67] width 81 height 28
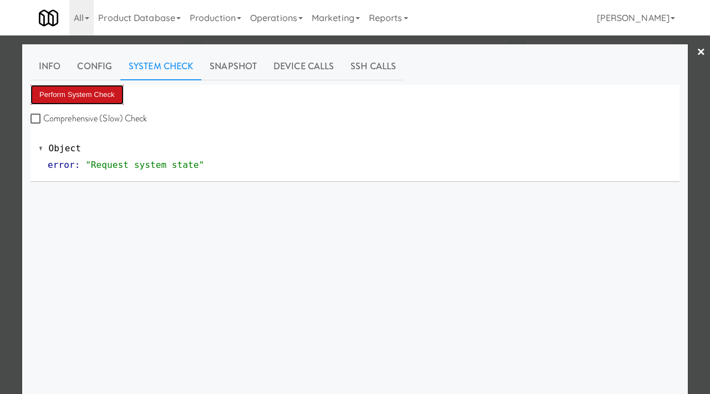
click at [84, 87] on button "Perform System Check" at bounding box center [76, 95] width 93 height 20
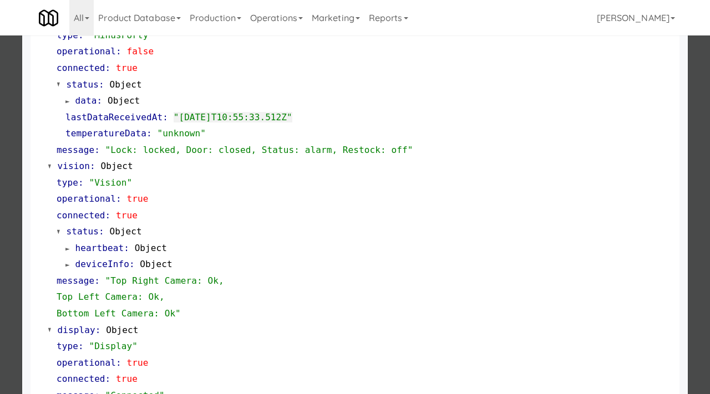
scroll to position [483, 0]
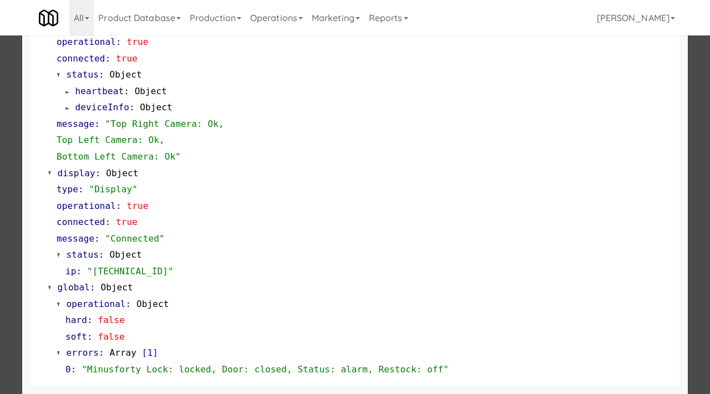
click at [0, 224] on div at bounding box center [355, 197] width 710 height 394
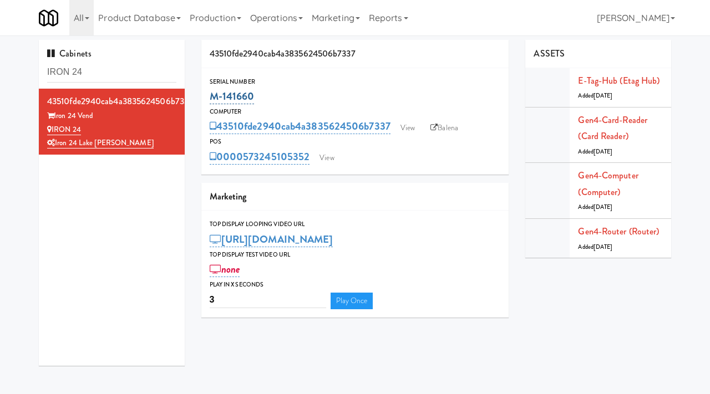
drag, startPoint x: 263, startPoint y: 94, endPoint x: 212, endPoint y: 93, distance: 50.5
click at [212, 93] on div "M-141660" at bounding box center [355, 96] width 291 height 19
copy link "M-141660"
click at [407, 134] on link "View" at bounding box center [408, 128] width 26 height 17
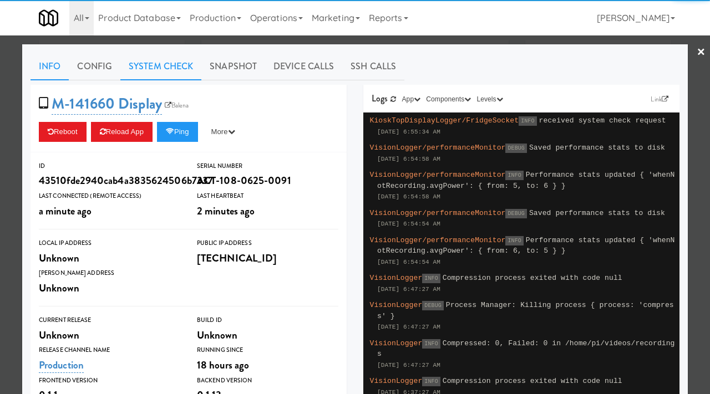
click at [163, 70] on link "System Check" at bounding box center [160, 67] width 81 height 28
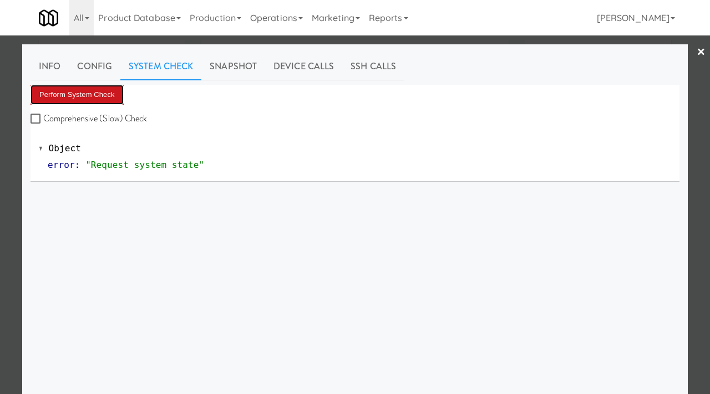
click at [85, 93] on button "Perform System Check" at bounding box center [76, 95] width 93 height 20
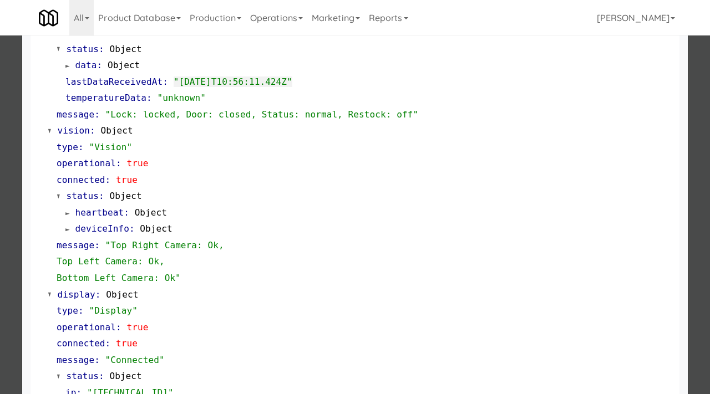
scroll to position [483, 0]
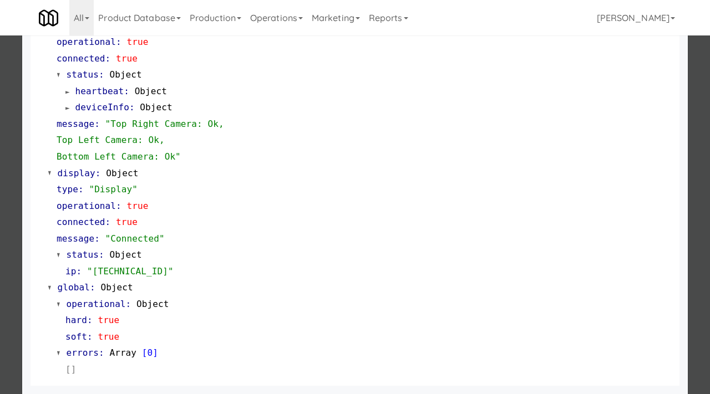
click at [0, 243] on div at bounding box center [355, 197] width 710 height 394
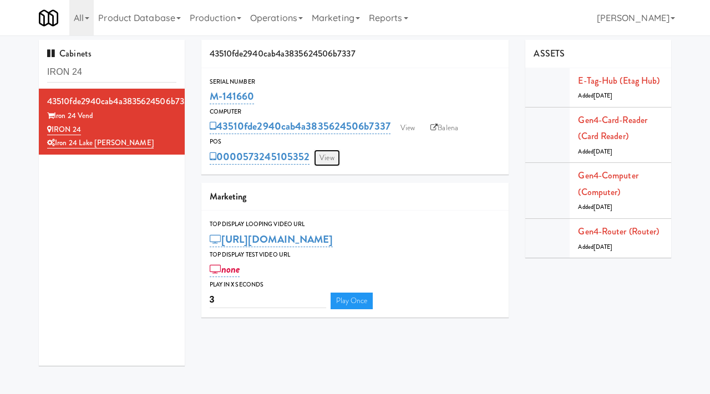
click at [331, 161] on link "View" at bounding box center [327, 158] width 26 height 17
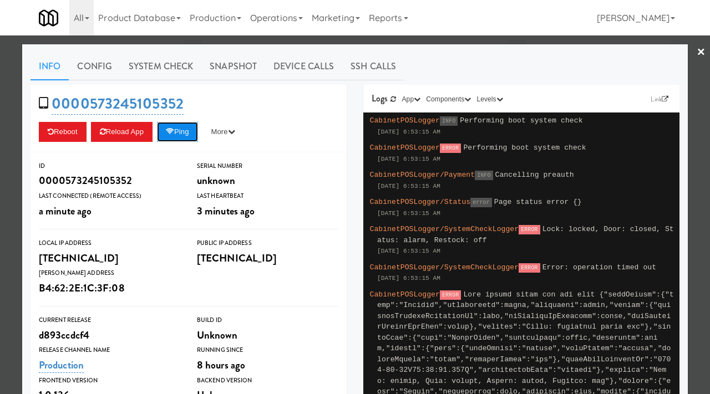
click at [174, 135] on icon at bounding box center [170, 131] width 8 height 7
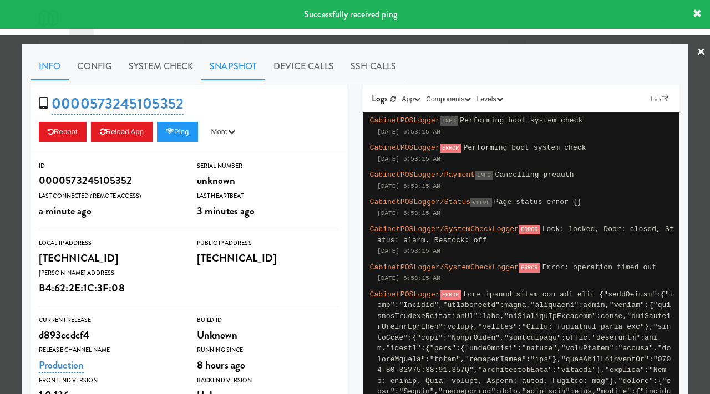
click at [228, 65] on link "Snapshot" at bounding box center [233, 67] width 64 height 28
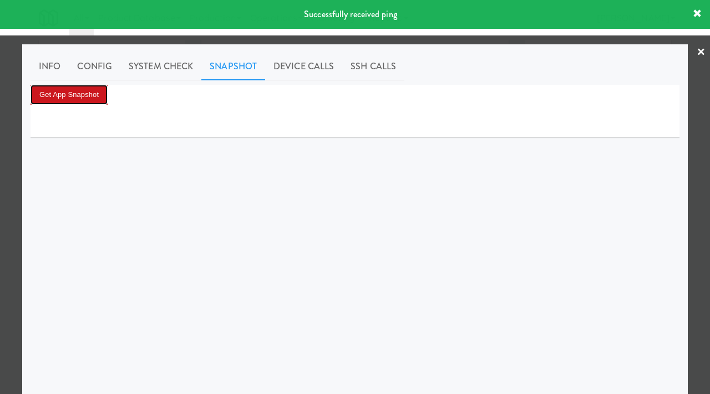
click at [87, 95] on button "Get App Snapshot" at bounding box center [68, 95] width 77 height 20
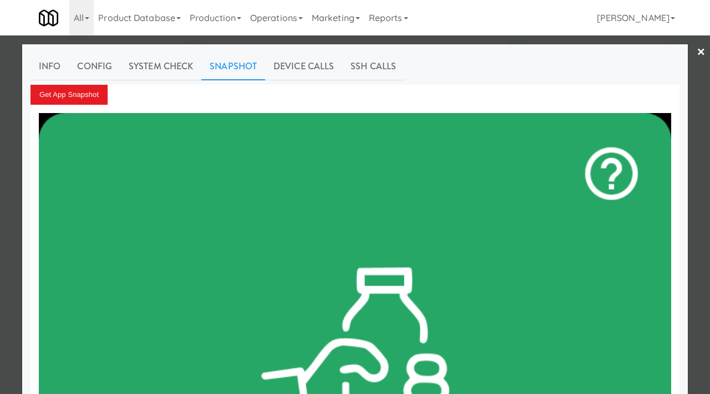
click at [0, 115] on div at bounding box center [355, 197] width 710 height 394
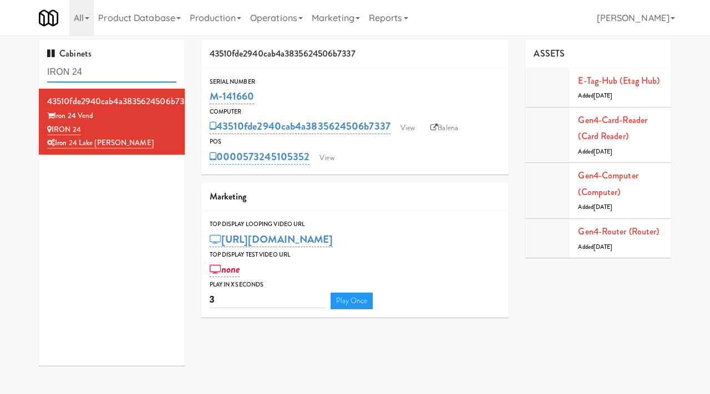
drag, startPoint x: 114, startPoint y: 75, endPoint x: 29, endPoint y: 73, distance: 84.3
click at [29, 73] on div "Cabinets IRON 24 43510fde2940cab4a3835624506b7337 Iron 24 Vend IRON 24 Iron 24 …" at bounding box center [355, 207] width 710 height 334
paste input "HaNoBe - w/out Gym"
type input "HaNoBe - w/out Gym"
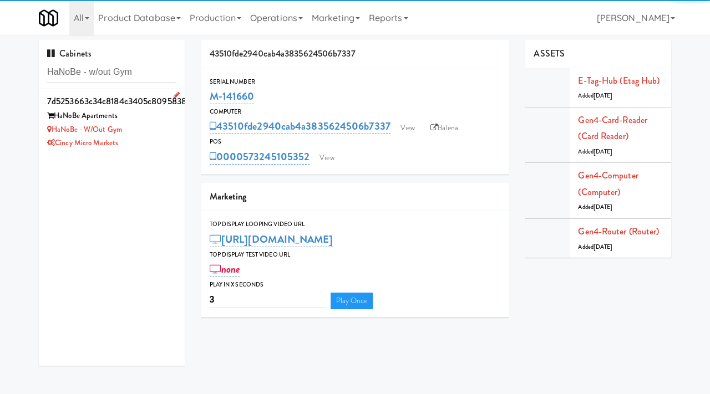
click at [162, 135] on div "HaNoBe - w/out Gym" at bounding box center [111, 130] width 129 height 14
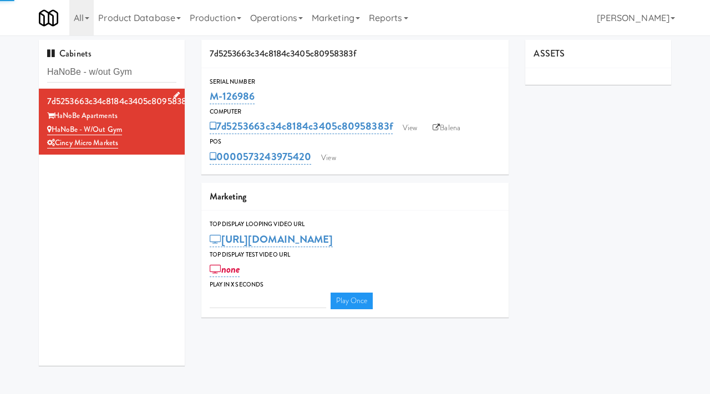
type input "3"
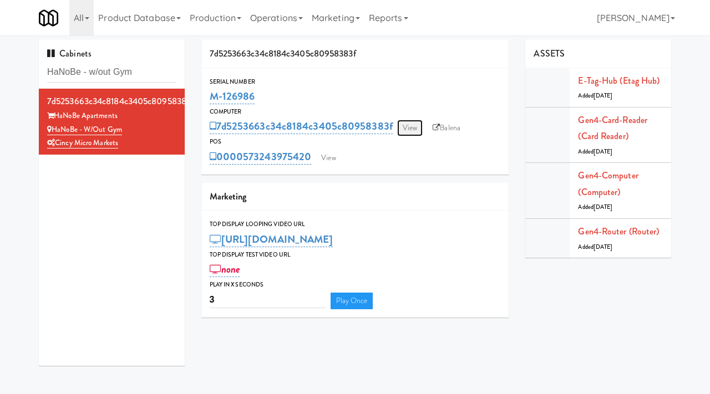
click at [412, 128] on link "View" at bounding box center [410, 128] width 26 height 17
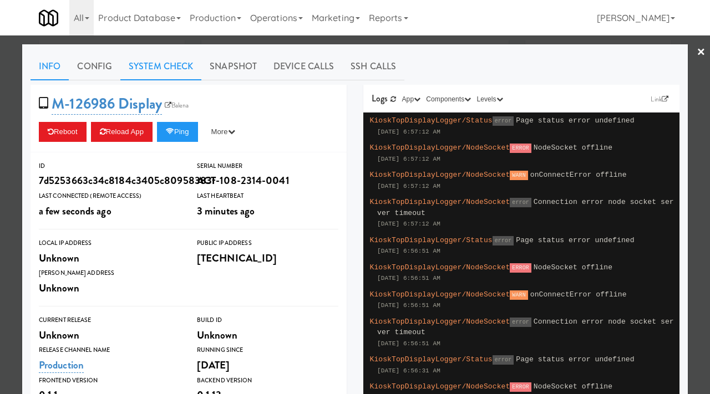
click at [171, 65] on link "System Check" at bounding box center [160, 67] width 81 height 28
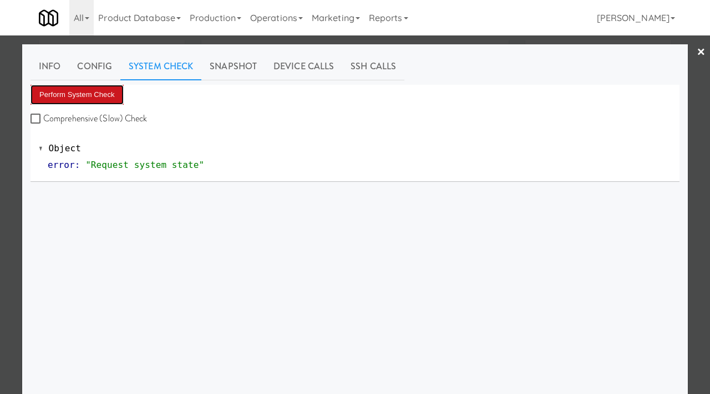
click at [94, 90] on button "Perform System Check" at bounding box center [76, 95] width 93 height 20
click at [0, 124] on div at bounding box center [355, 197] width 710 height 394
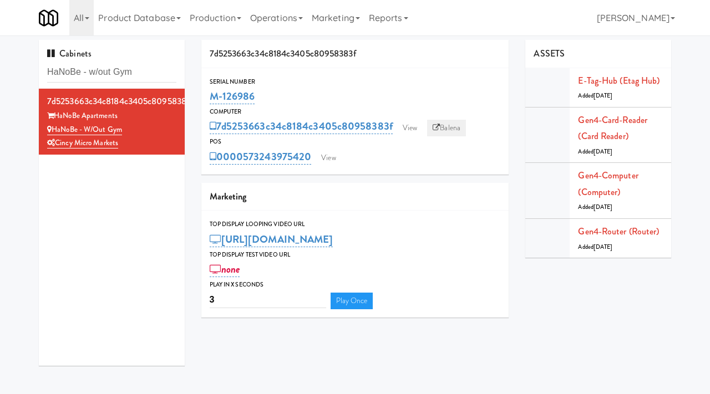
click at [449, 125] on link "Balena" at bounding box center [446, 128] width 39 height 17
drag, startPoint x: 260, startPoint y: 96, endPoint x: 212, endPoint y: 90, distance: 48.1
click at [212, 90] on div "M-126986" at bounding box center [355, 96] width 291 height 19
copy link "M-126986"
drag, startPoint x: 126, startPoint y: 114, endPoint x: 56, endPoint y: 115, distance: 69.9
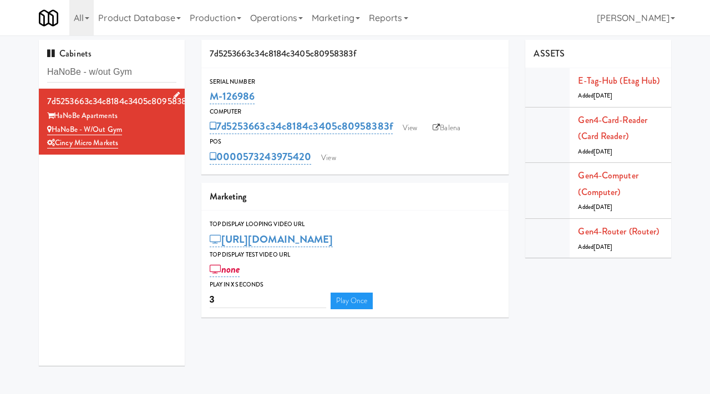
click at [56, 115] on div "HaNoBe Apartments" at bounding box center [111, 116] width 129 height 14
copy div "HaNoBe Apartments"
drag, startPoint x: 132, startPoint y: 133, endPoint x: 54, endPoint y: 129, distance: 77.7
click at [54, 129] on div "HaNoBe - w/out Gym" at bounding box center [111, 130] width 129 height 14
copy link "HaNoBe - w/out Gym"
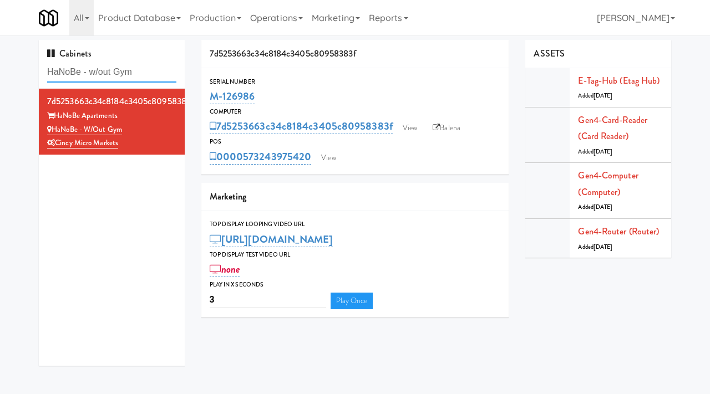
drag, startPoint x: 152, startPoint y: 78, endPoint x: 22, endPoint y: 63, distance: 131.6
click at [22, 63] on div "Cabinets HaNoBe - w/out Gym 7d5253663c34c8184c3405c80958383f HaNoBe Apartments …" at bounding box center [355, 207] width 710 height 334
paste input "St. James Snack Fridge"
type input "St. James Snack Fridge"
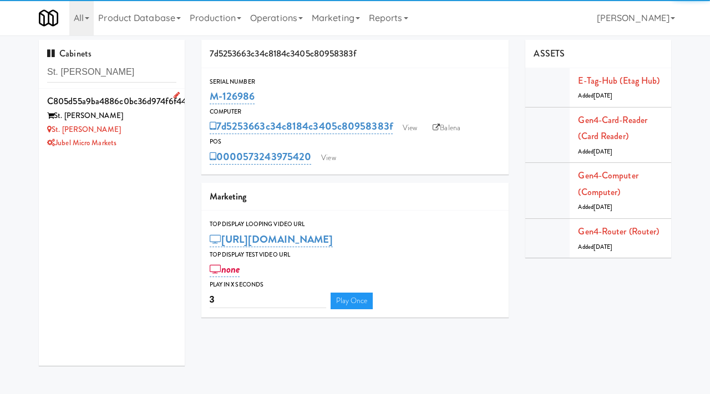
click at [146, 123] on div "St. James Snack Fridge" at bounding box center [111, 130] width 129 height 14
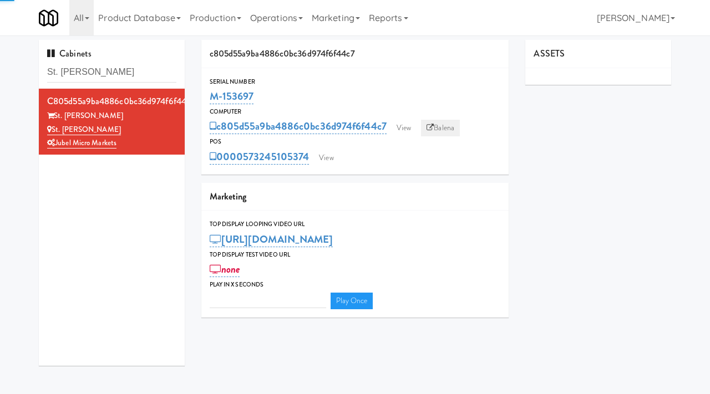
type input "3"
click at [411, 126] on link "View" at bounding box center [404, 128] width 26 height 17
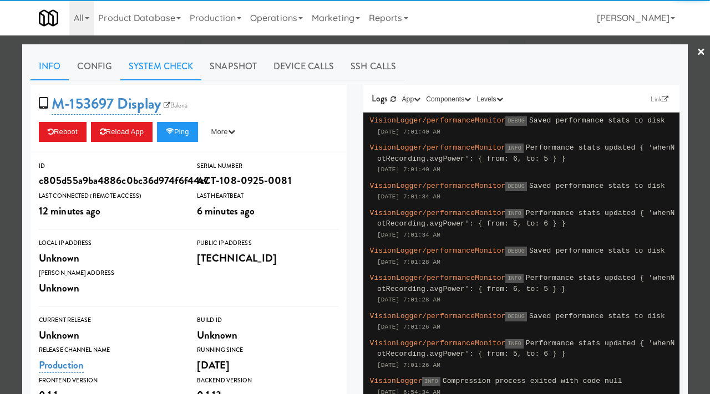
click at [170, 53] on link "System Check" at bounding box center [160, 67] width 81 height 28
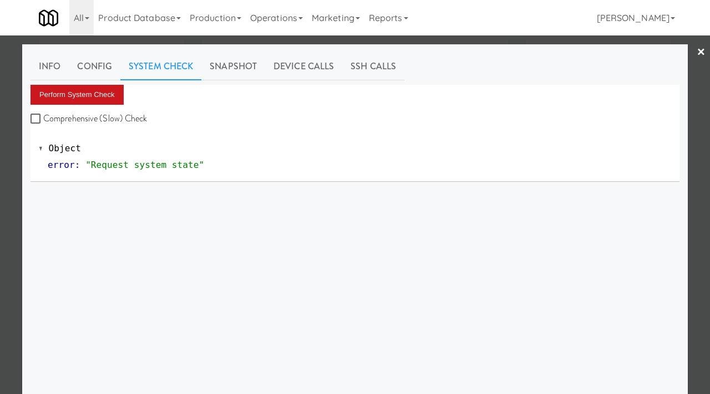
click at [91, 85] on button "Perform System Check" at bounding box center [76, 95] width 93 height 20
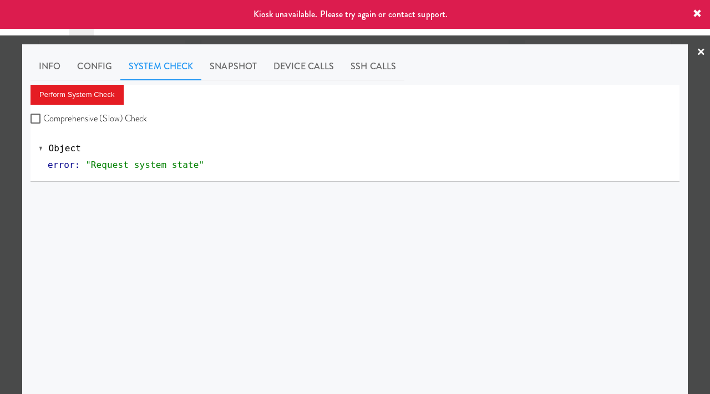
scroll to position [9, 0]
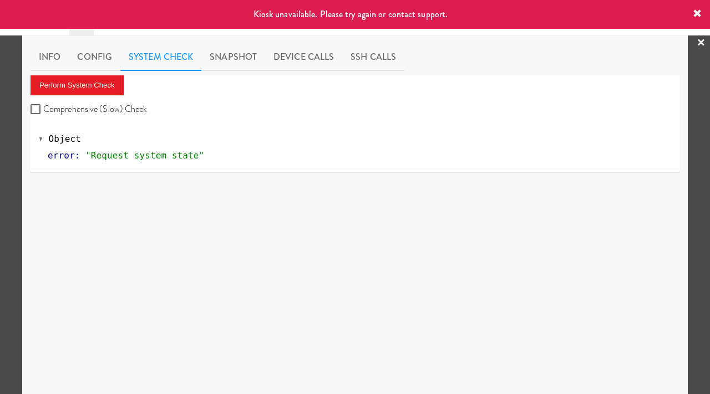
click at [0, 189] on div at bounding box center [355, 197] width 710 height 394
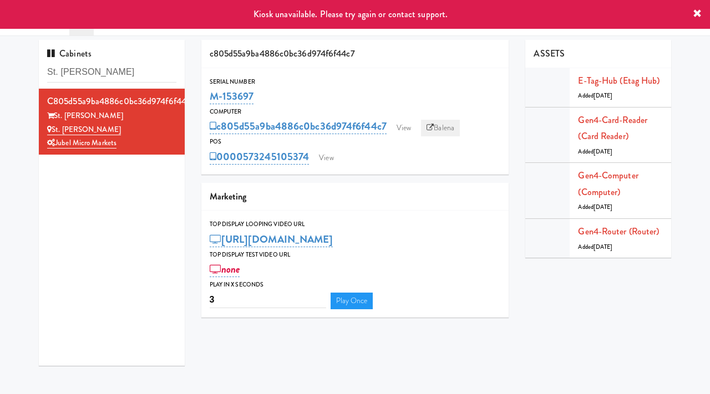
click at [447, 121] on link "Balena" at bounding box center [440, 128] width 39 height 17
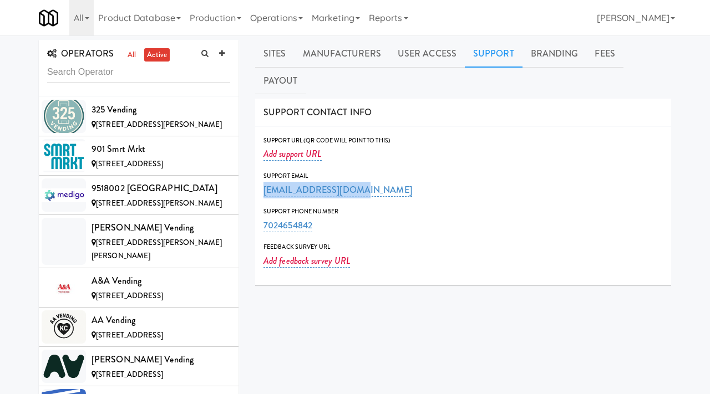
scroll to position [3140, 0]
